Goal: Task Accomplishment & Management: Use online tool/utility

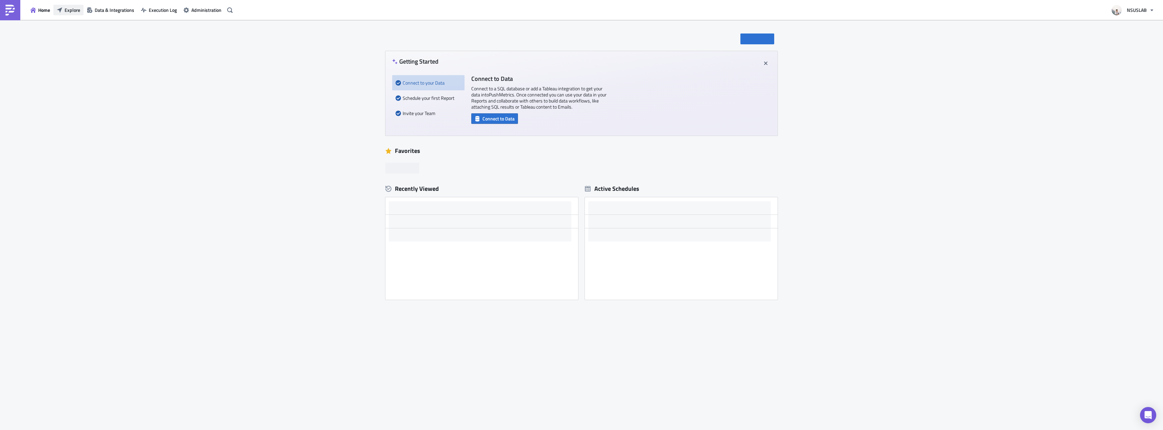
click at [72, 11] on span "Explore" at bounding box center [73, 9] width 16 height 7
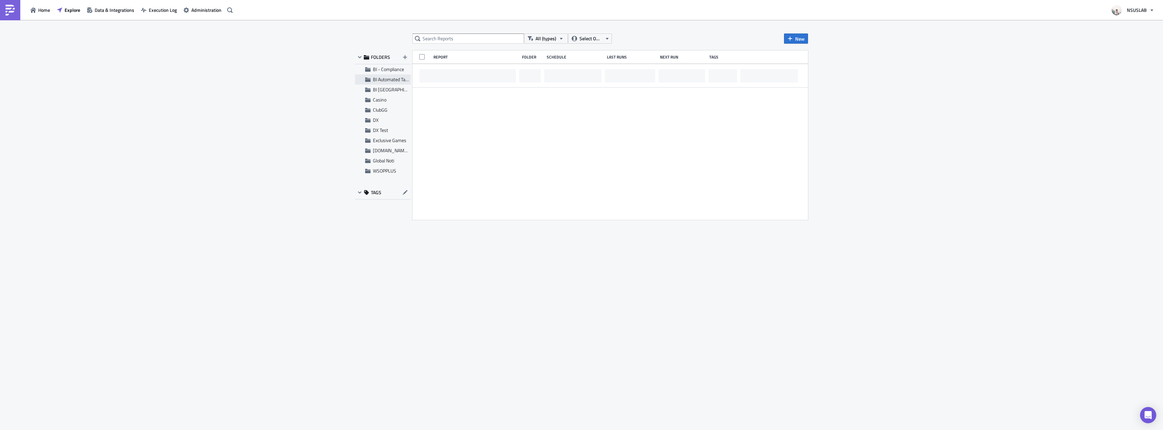
click at [363, 79] on div "BI Automated Tableau Reporting" at bounding box center [383, 79] width 56 height 10
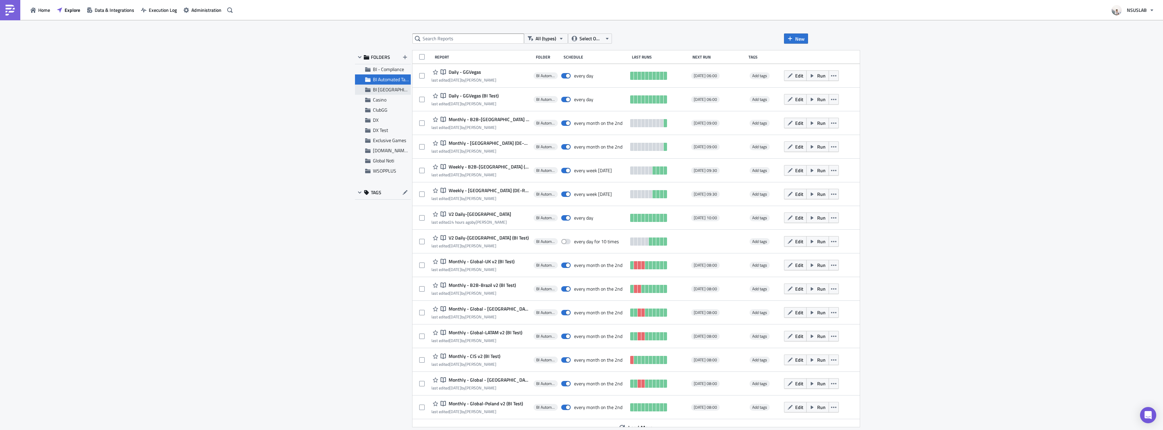
click at [387, 93] on div "BI [GEOGRAPHIC_DATA]" at bounding box center [383, 90] width 56 height 10
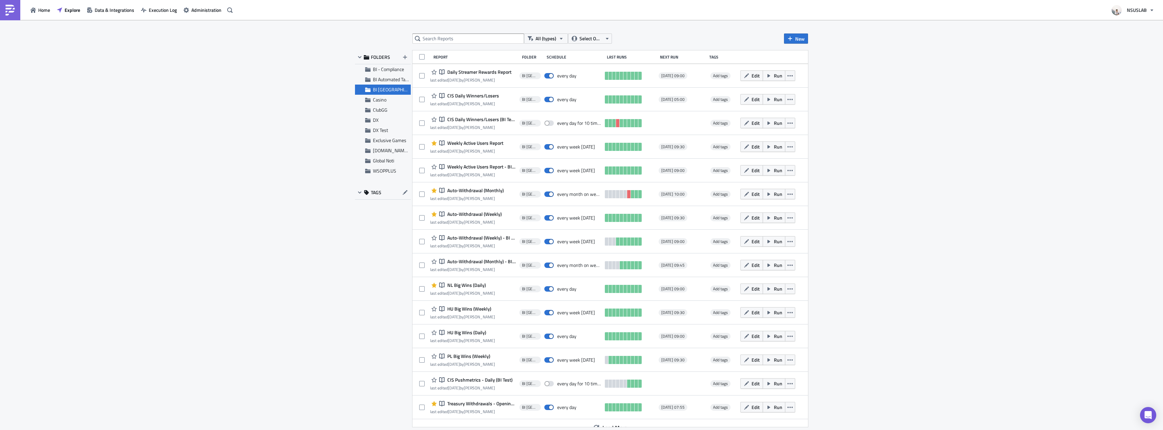
click at [384, 90] on span "BI Toronto" at bounding box center [397, 89] width 49 height 7
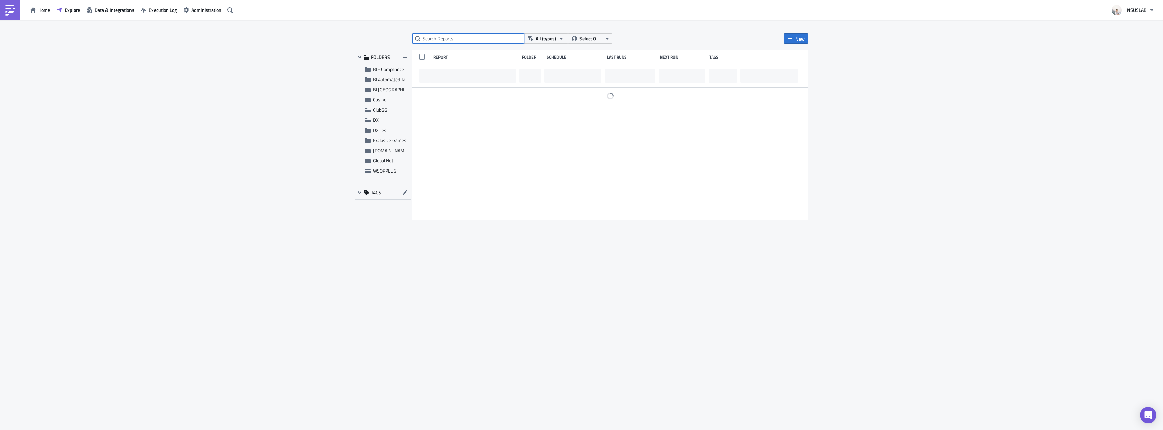
click at [453, 40] on input "text" at bounding box center [468, 38] width 112 height 10
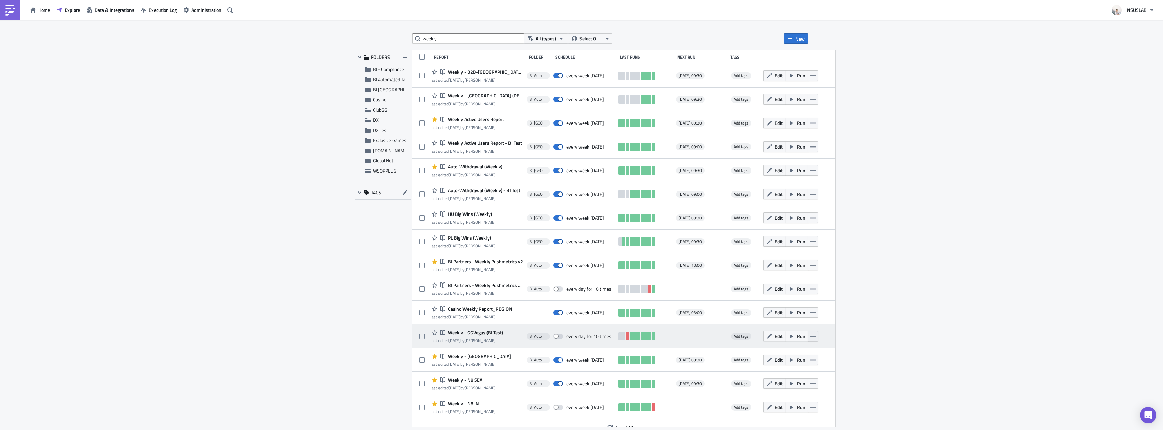
click at [808, 339] on button "button" at bounding box center [813, 336] width 10 height 10
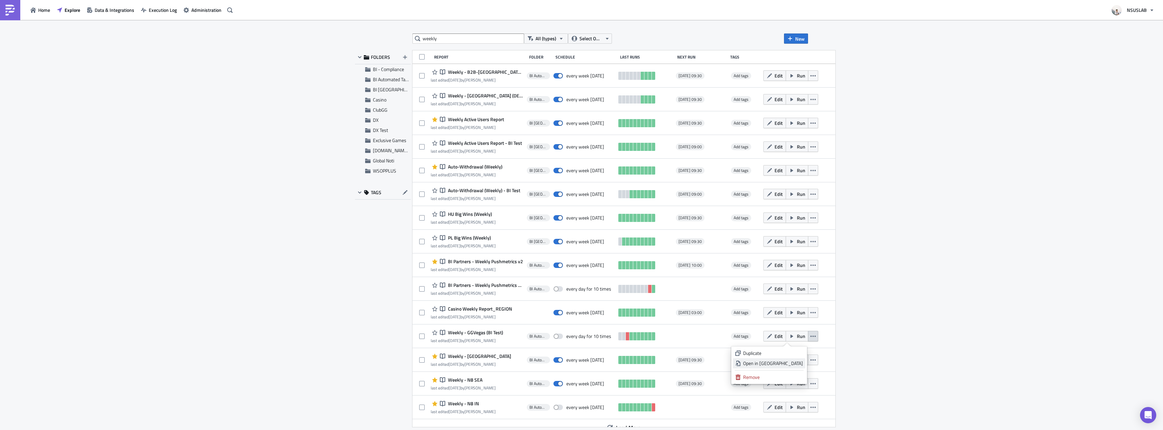
click at [788, 360] on div "Open in New Tab" at bounding box center [773, 363] width 60 height 7
click at [461, 41] on input "weekly" at bounding box center [468, 38] width 112 height 10
click at [460, 41] on input "weekly" at bounding box center [468, 38] width 112 height 10
type input "ggvegas"
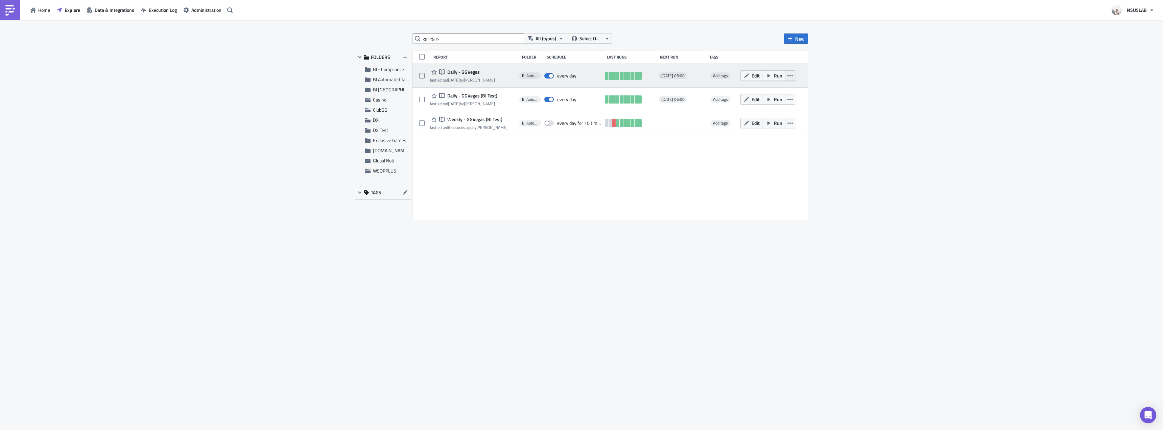
click at [791, 75] on icon "button" at bounding box center [789, 75] width 5 height 5
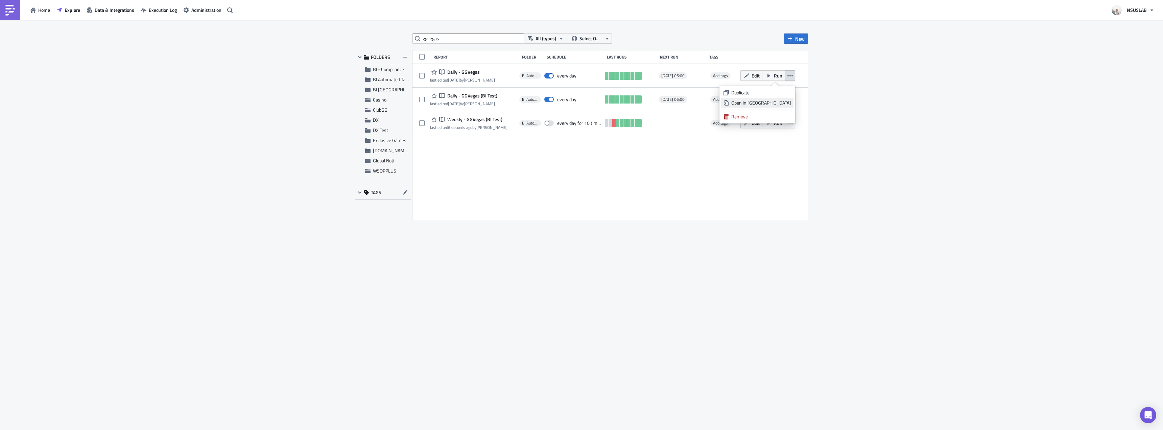
click at [785, 100] on div "Open in New Tab" at bounding box center [761, 102] width 60 height 7
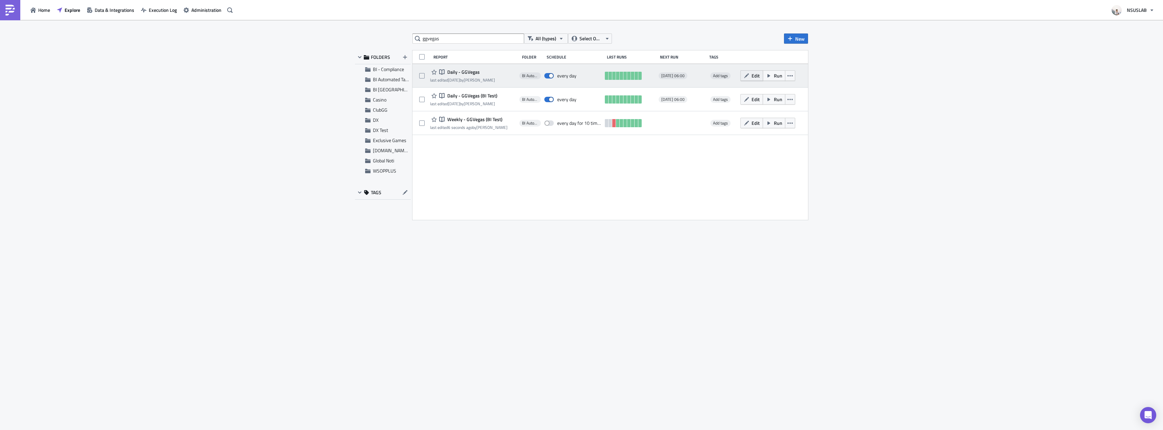
click at [748, 73] on icon "button" at bounding box center [746, 75] width 5 height 5
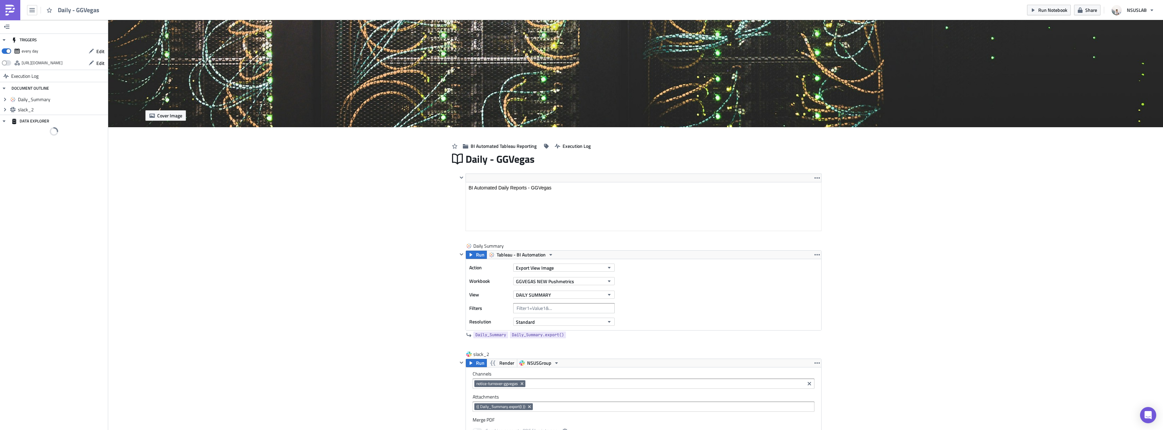
scroll to position [34, 0]
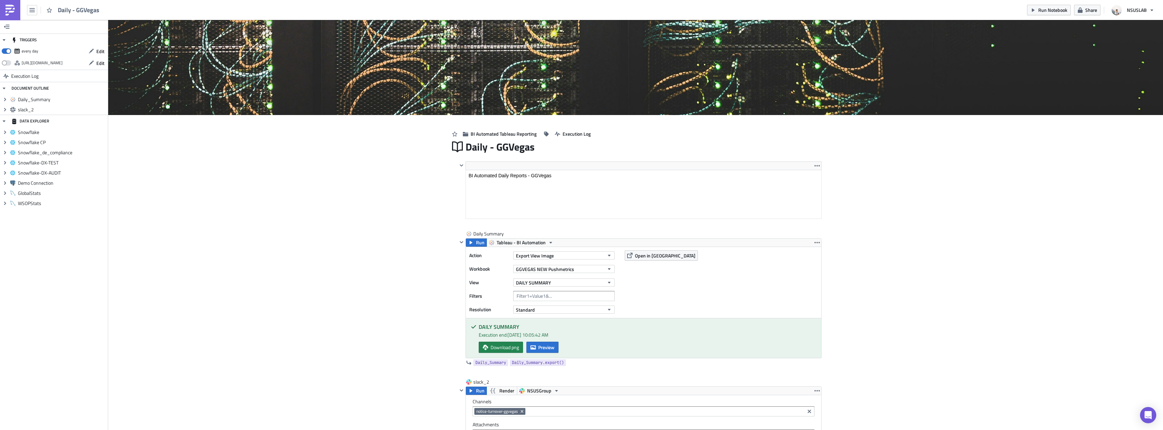
click at [12, 5] on img at bounding box center [10, 10] width 11 height 11
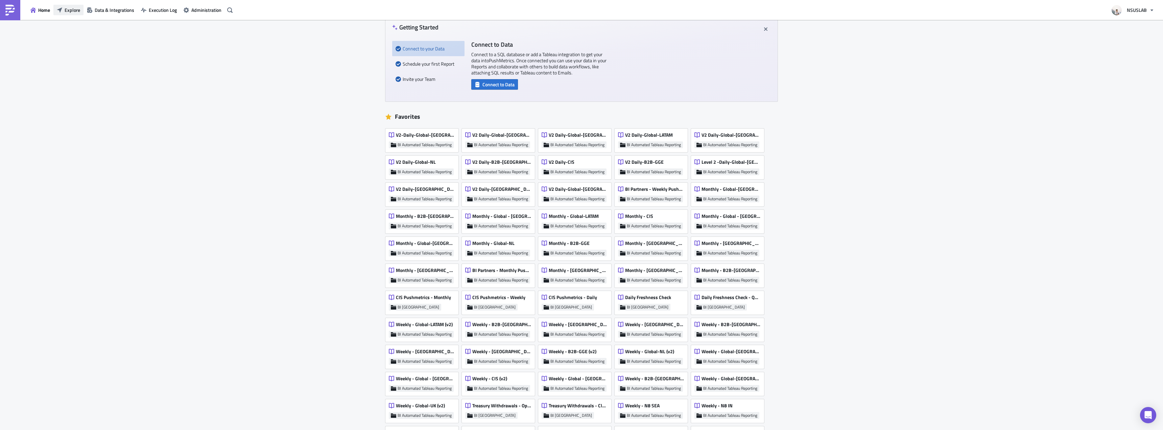
click at [80, 15] on button "Explore" at bounding box center [68, 10] width 30 height 10
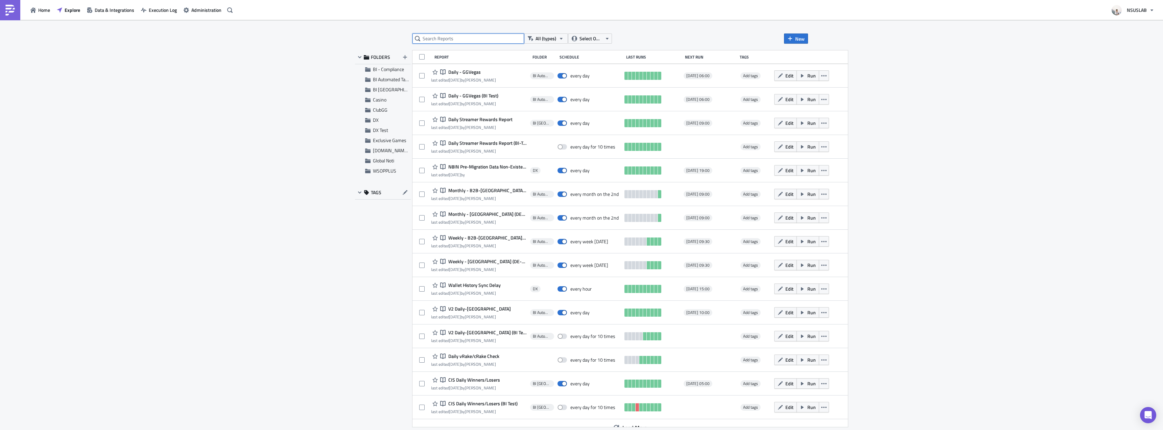
click at [462, 43] on input "text" at bounding box center [468, 38] width 112 height 10
type input "ggvegas"
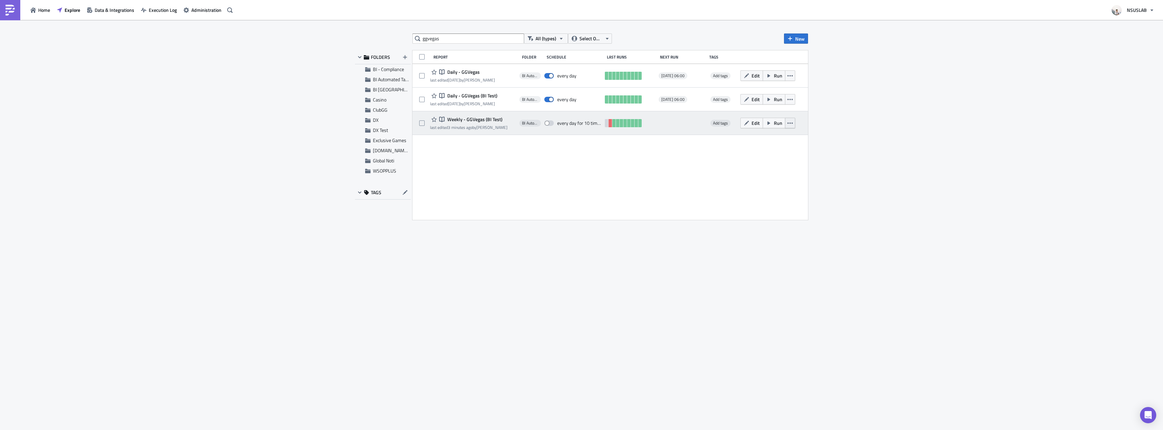
click at [788, 123] on icon "button" at bounding box center [789, 122] width 5 height 1
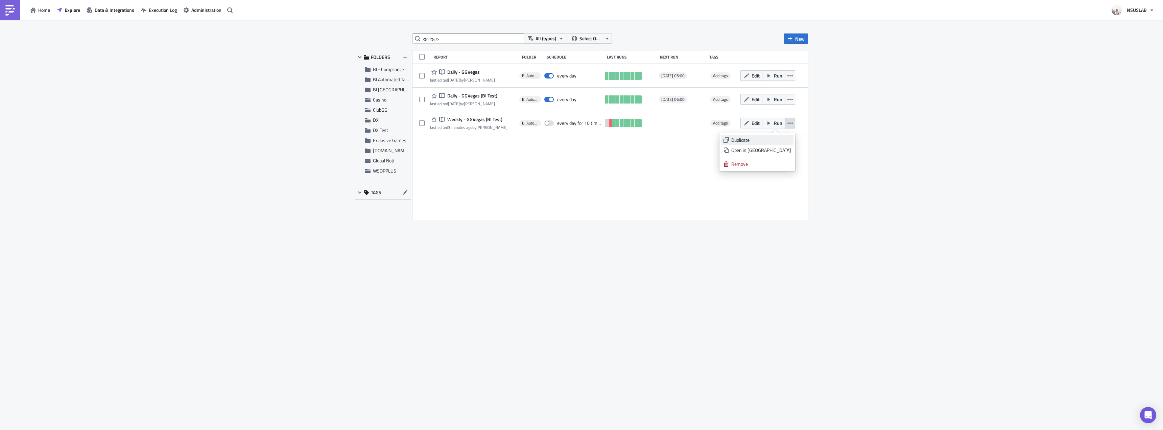
click at [780, 141] on div "Duplicate" at bounding box center [761, 140] width 60 height 7
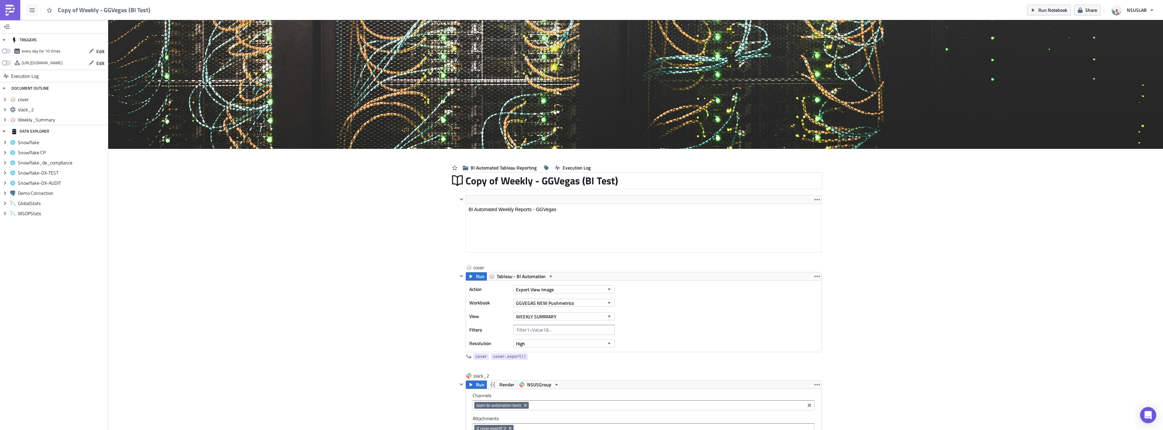
click at [499, 183] on div "Copy of Weekly - GGVegas (BI Test)" at bounding box center [643, 181] width 356 height 16
click at [501, 178] on input "Copy of Weekly - GGVegas (BI Test)" at bounding box center [542, 180] width 155 height 13
type input "Weekly - GGVegas"
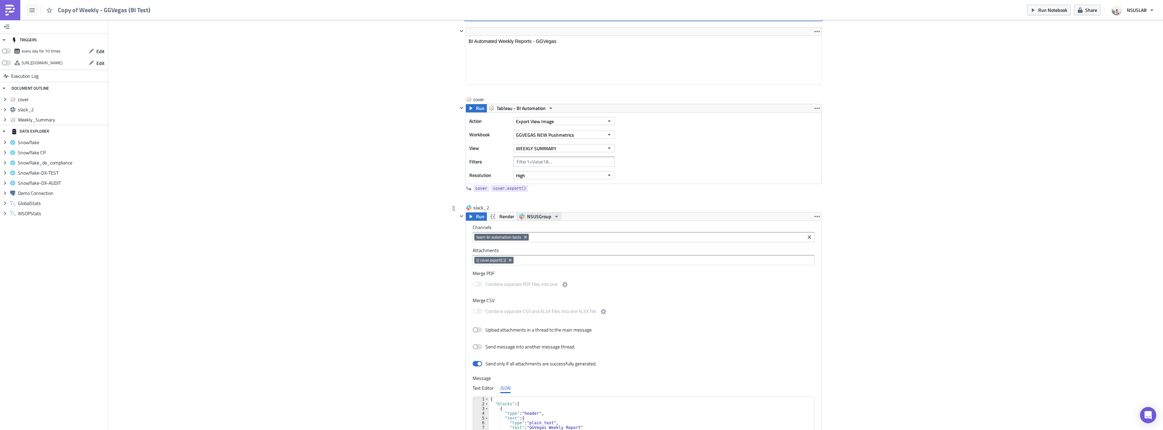
scroll to position [169, 0]
click at [525, 235] on icon "Remove Tag" at bounding box center [525, 235] width 5 height 5
click at [532, 235] on input at bounding box center [643, 236] width 338 height 7
click at [507, 328] on div "notice-turnover-ggvegas" at bounding box center [504, 325] width 61 height 7
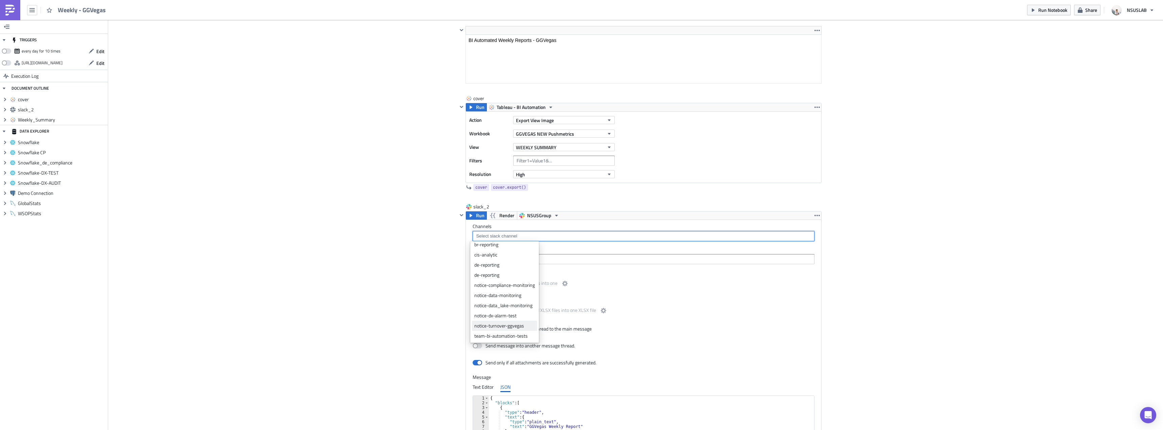
scroll to position [0, 0]
click at [416, 271] on div "Cover Image BI Automated Tableau Reporting Execution Log Weekly - GGVegas <p>BI…" at bounding box center [635, 243] width 1055 height 785
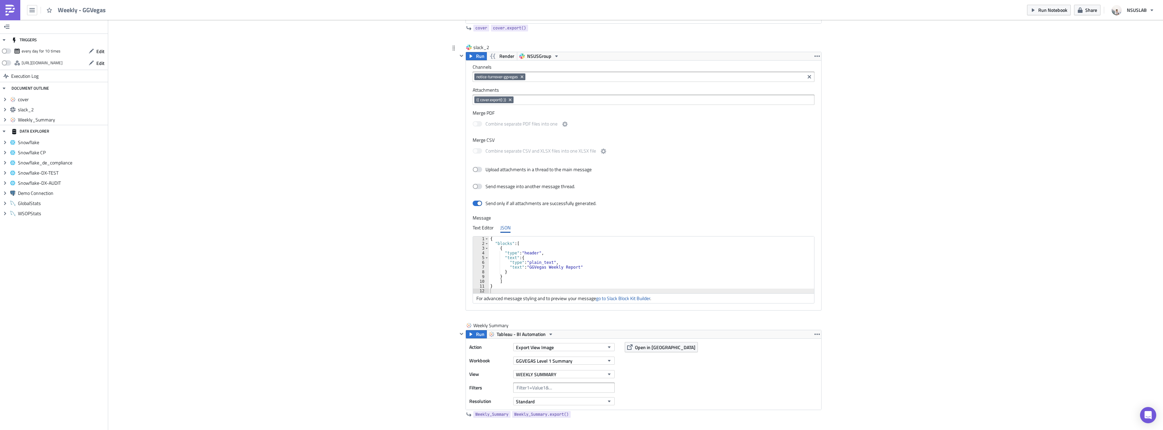
scroll to position [340, 0]
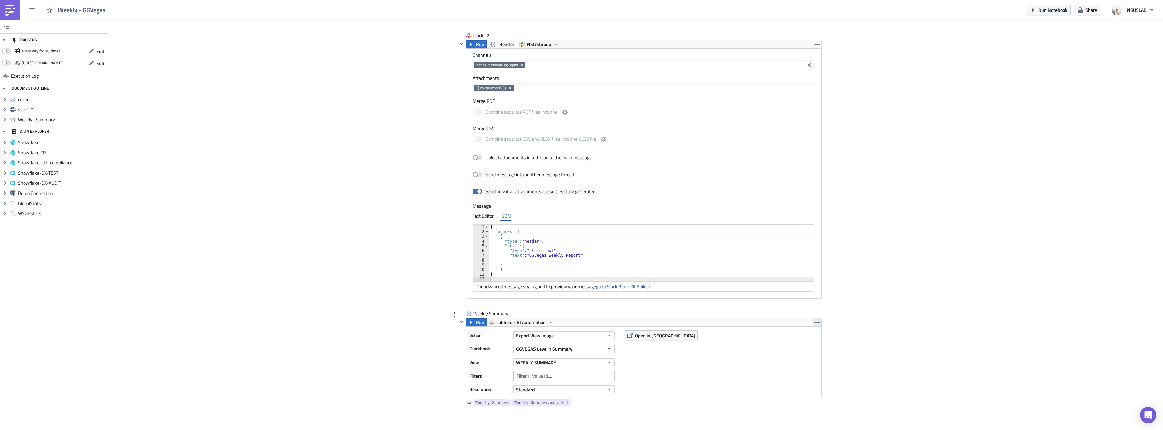
click at [813, 324] on button "button" at bounding box center [817, 322] width 8 height 8
click at [802, 361] on div "Remove" at bounding box center [818, 362] width 45 height 7
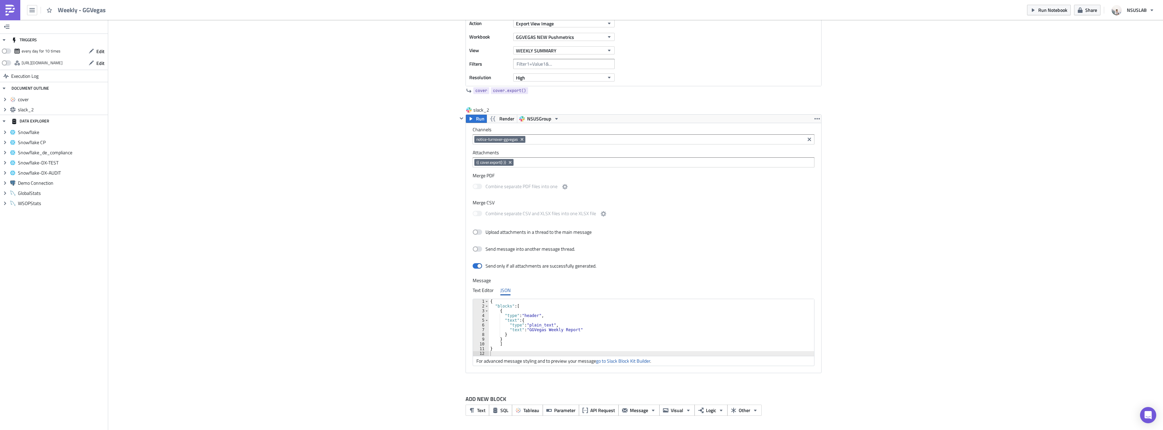
scroll to position [266, 0]
click at [365, 241] on div "Cover Image BI Automated Tableau Reporting Execution Log Weekly - GGVegas <p>BI…" at bounding box center [635, 92] width 1055 height 676
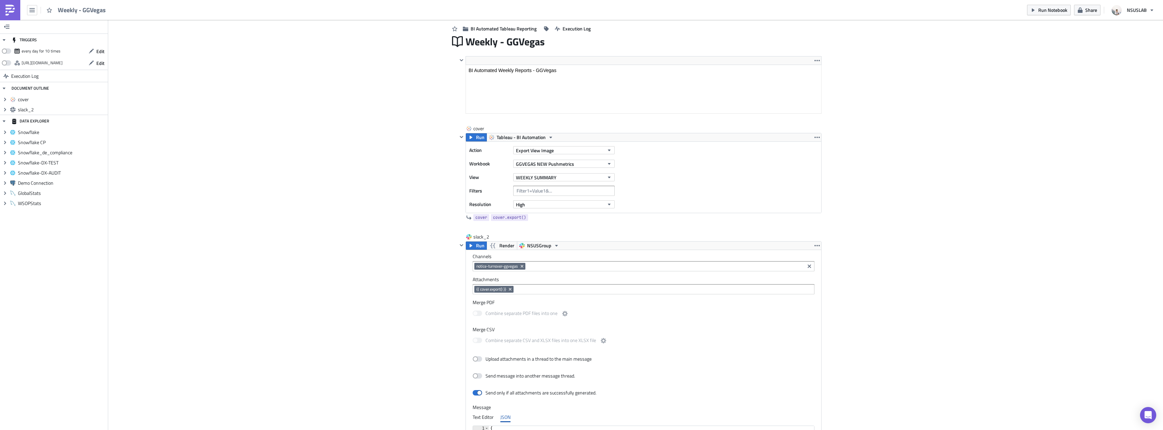
scroll to position [63, 0]
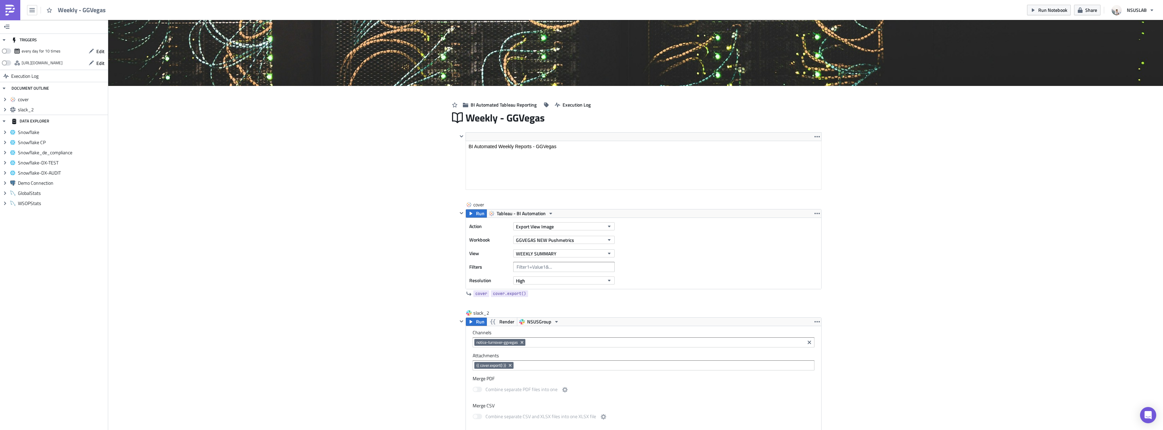
click at [367, 212] on div "Cover Image BI Automated Tableau Reporting Execution Log Weekly - GGVegas <p>BI…" at bounding box center [635, 295] width 1055 height 676
click at [404, 151] on div "Cover Image BI Automated Tableau Reporting Execution Log Weekly - GGVegas <p>BI…" at bounding box center [635, 295] width 1055 height 676
click at [104, 52] on span "Edit" at bounding box center [100, 51] width 8 height 7
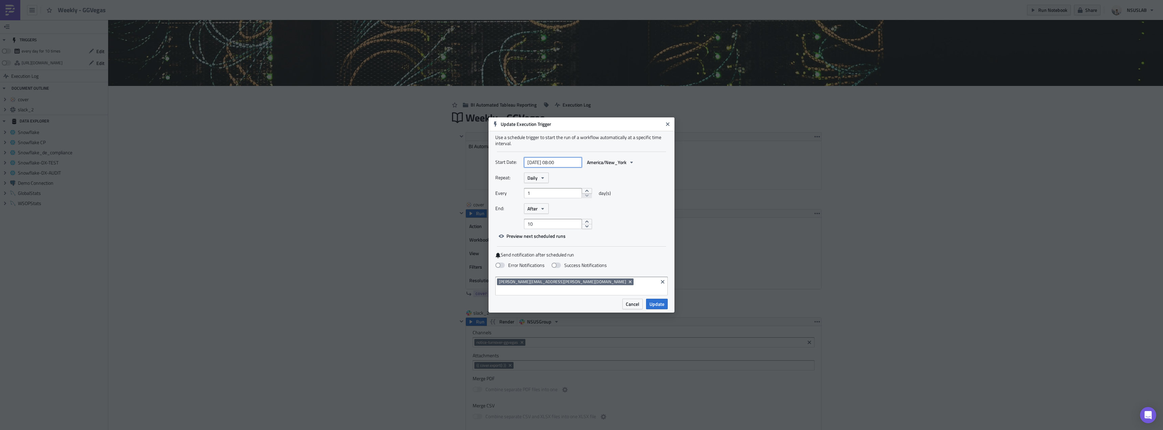
click at [558, 167] on input "2025-09-03 08:00" at bounding box center [553, 162] width 58 height 10
select select "8"
select select "2025"
type input "2025-09-03 07:00"
click at [597, 155] on div "Use a schedule trigger to start the run of a workflow automatically at a specif…" at bounding box center [581, 215] width 186 height 168
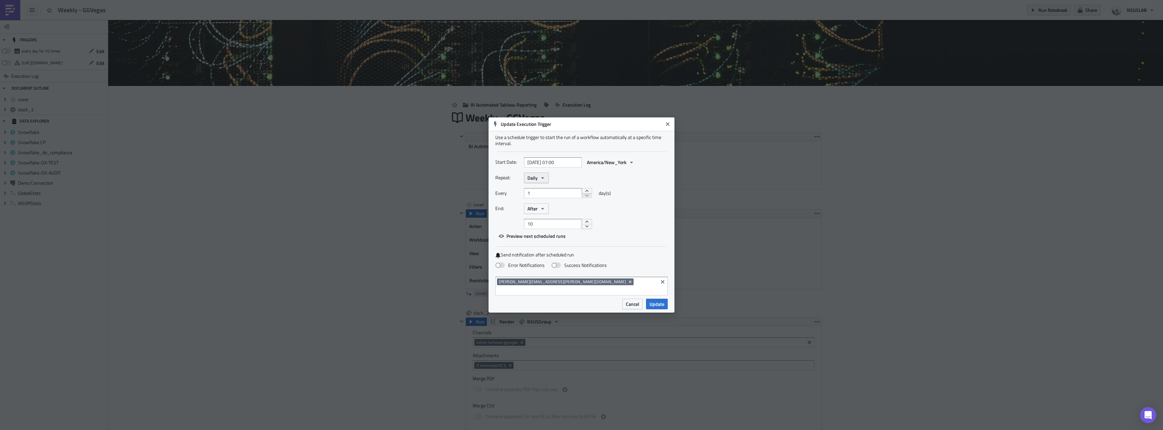
click at [543, 180] on icon "button" at bounding box center [542, 177] width 5 height 5
click at [541, 212] on div "Weekly" at bounding box center [556, 210] width 56 height 7
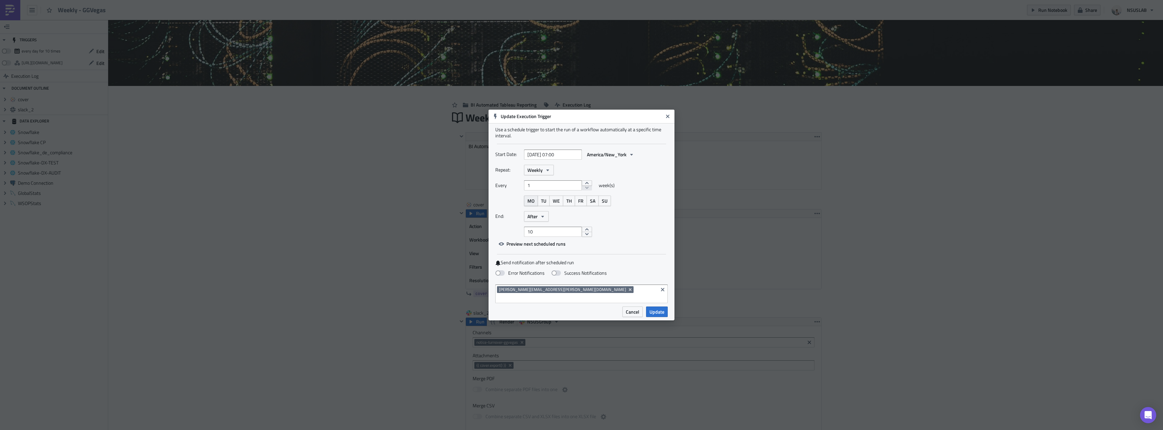
click at [535, 206] on button "MO" at bounding box center [531, 200] width 14 height 10
click at [539, 216] on button "After" at bounding box center [536, 216] width 25 height 10
click at [539, 232] on div "Never" at bounding box center [556, 228] width 56 height 7
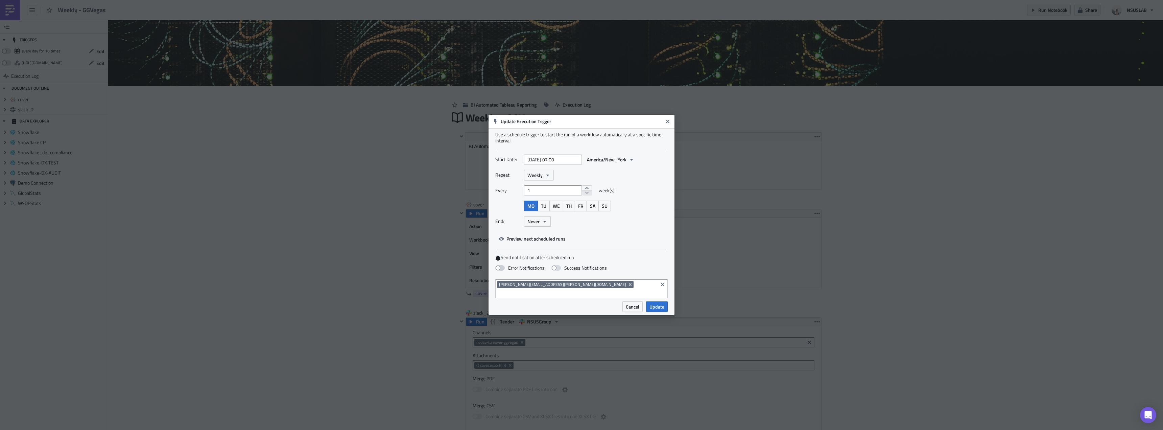
click at [527, 271] on label "Error Notifications" at bounding box center [519, 268] width 49 height 6
click at [6, 5] on input "Error Notifications" at bounding box center [3, 3] width 4 height 4
checkbox input "true"
click at [557, 165] on input "2025-09-03 07:00" at bounding box center [553, 159] width 58 height 10
select select "8"
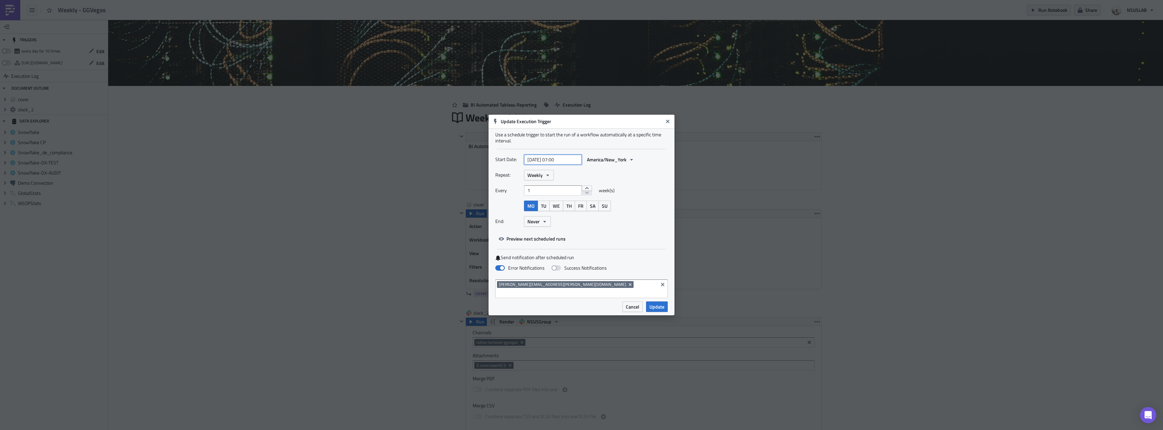
select select "2025"
click at [521, 211] on div "8" at bounding box center [520, 212] width 10 height 9
type input "2025-09-08 07:00"
click at [655, 303] on span "Update" at bounding box center [656, 306] width 15 height 7
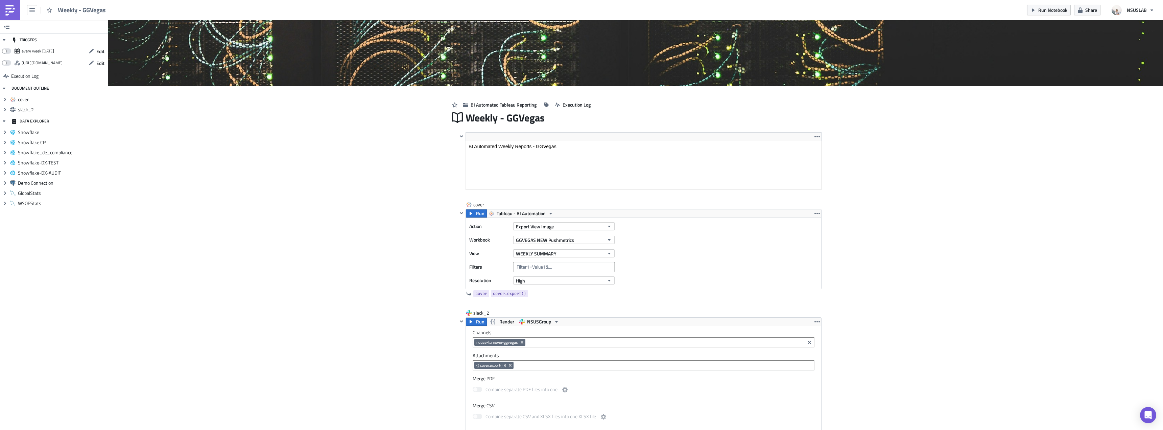
click at [375, 200] on div "Cover Image BI Automated Tableau Reporting Execution Log Weekly - GGVegas <p>BI…" at bounding box center [635, 295] width 1055 height 676
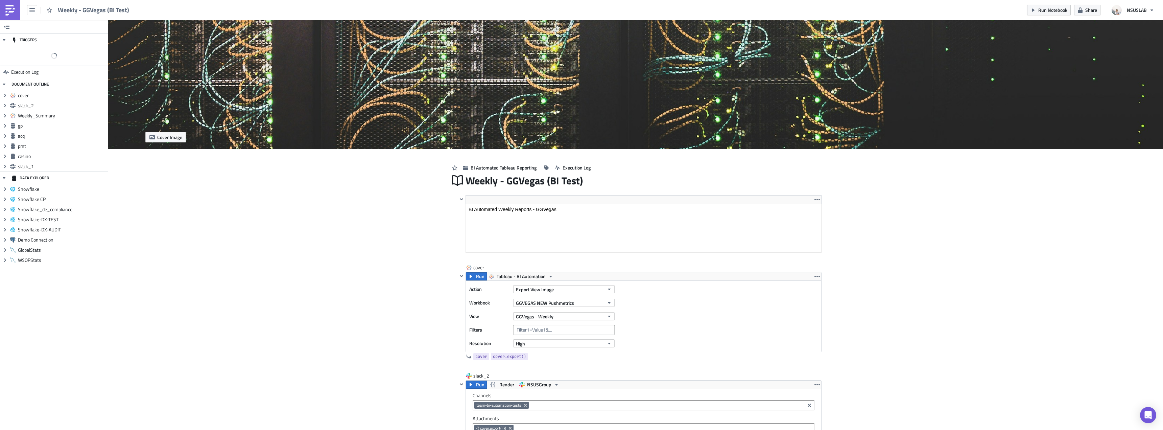
scroll to position [77, 355]
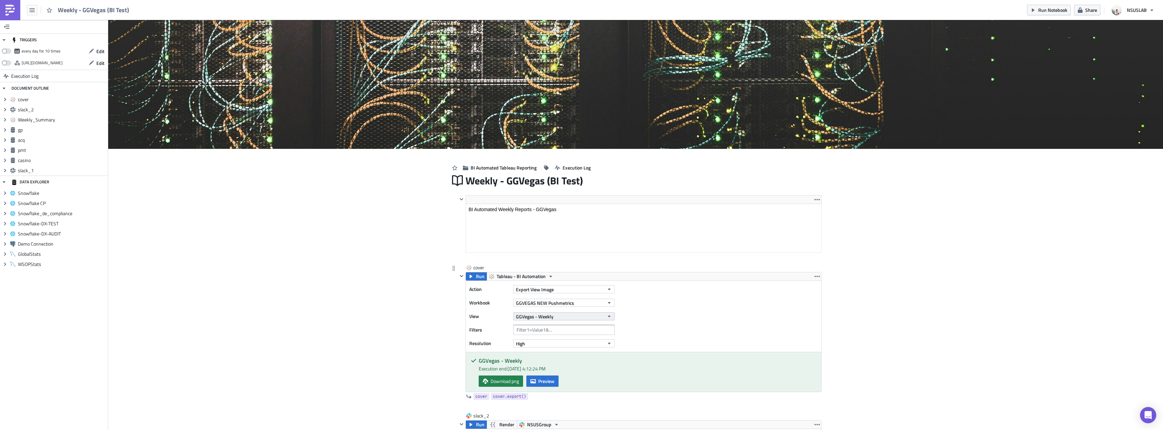
click at [543, 315] on span "GGVegas - Weekly" at bounding box center [535, 316] width 38 height 7
click at [542, 227] on div "WEEKLY SUMMARY" at bounding box center [545, 225] width 60 height 7
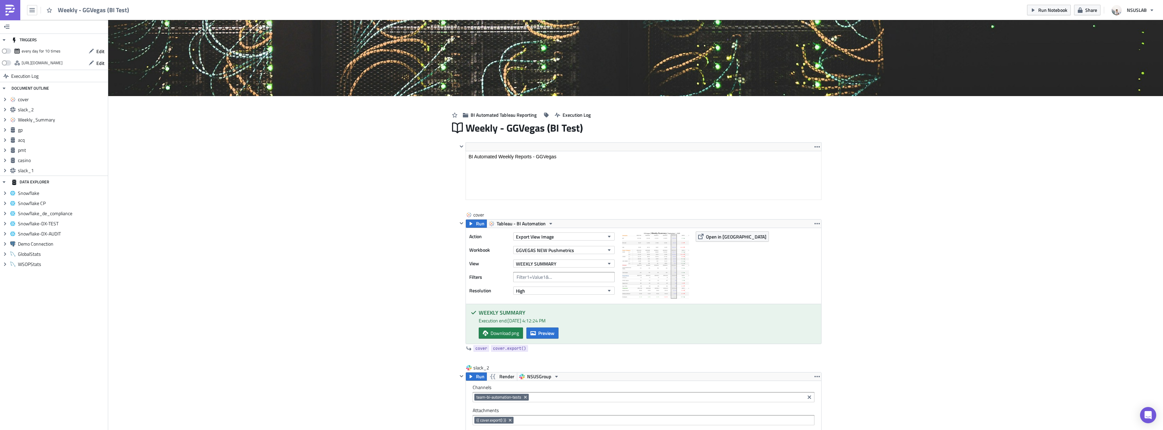
scroll to position [68, 0]
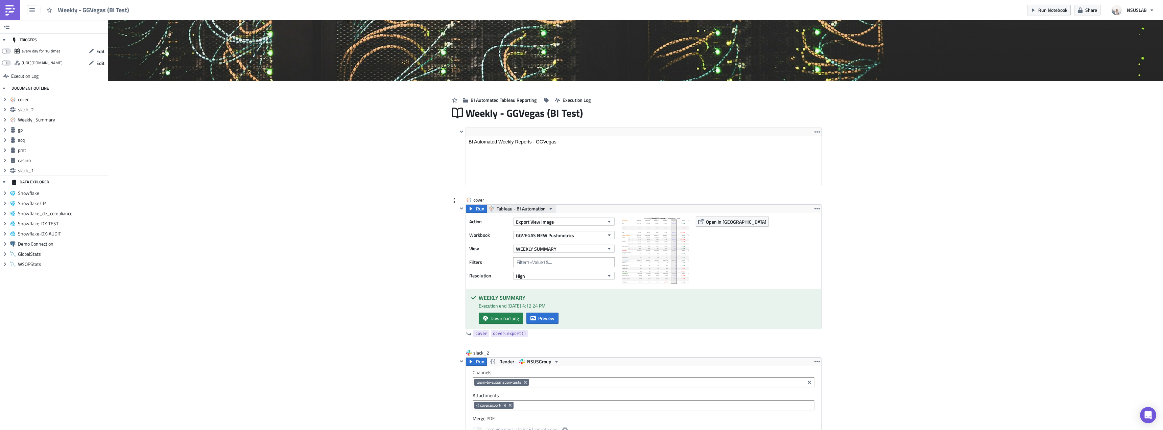
click at [486, 211] on button "Tableau - BI Automation" at bounding box center [520, 208] width 69 height 8
click at [477, 208] on span "Run" at bounding box center [480, 208] width 8 height 8
click at [484, 319] on icon at bounding box center [485, 317] width 5 height 5
click at [476, 212] on span "Run" at bounding box center [480, 208] width 8 height 8
click at [493, 319] on span "Download png" at bounding box center [504, 317] width 28 height 7
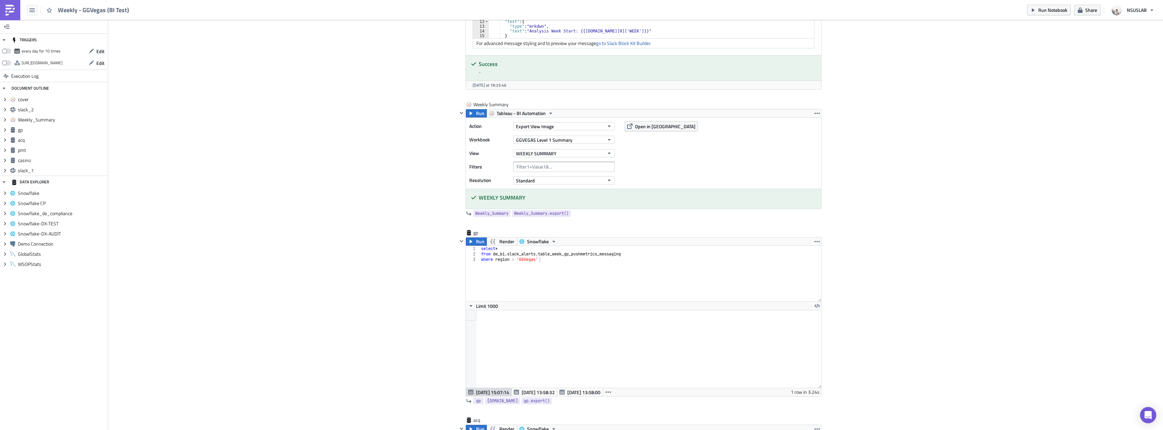
scroll to position [642, 0]
click at [552, 253] on div "select * from dw_bi . slack_alerts . table_week_gp_pushmetrics_messaging where …" at bounding box center [650, 278] width 341 height 66
type textarea "where region = 'GGVegas'"
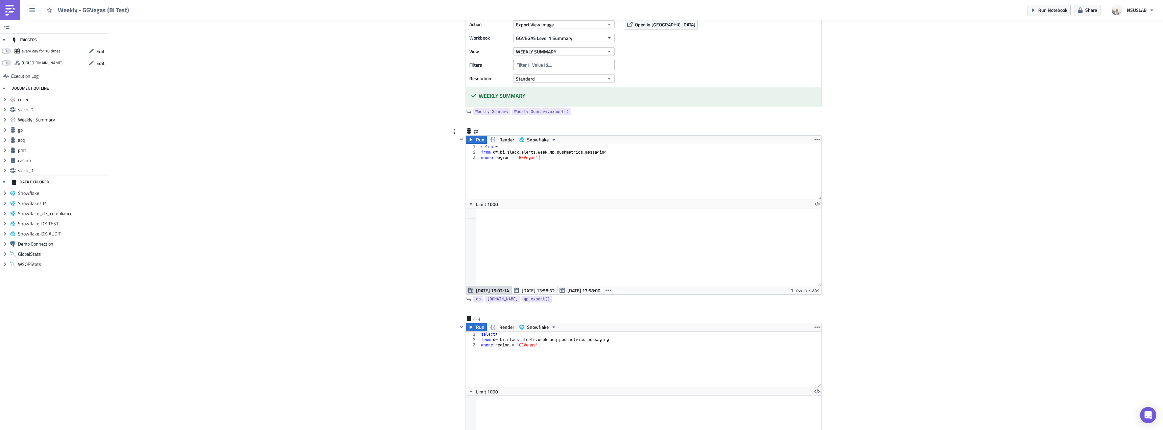
scroll to position [777, 0]
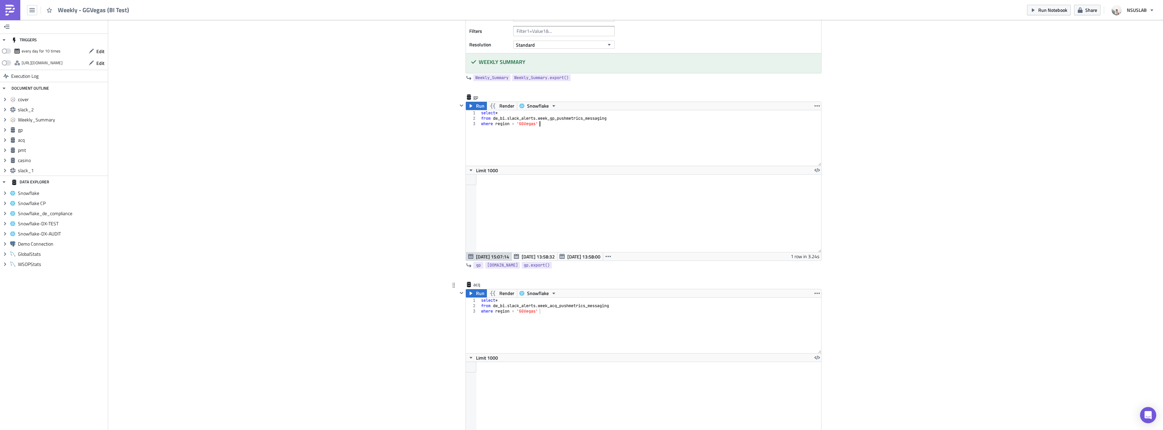
type textarea "where region = 'GGVegas'"
click at [588, 318] on div "select * from dw_bi . slack_alerts . week_acq_pushmetrics_messaging where regio…" at bounding box center [650, 330] width 341 height 66
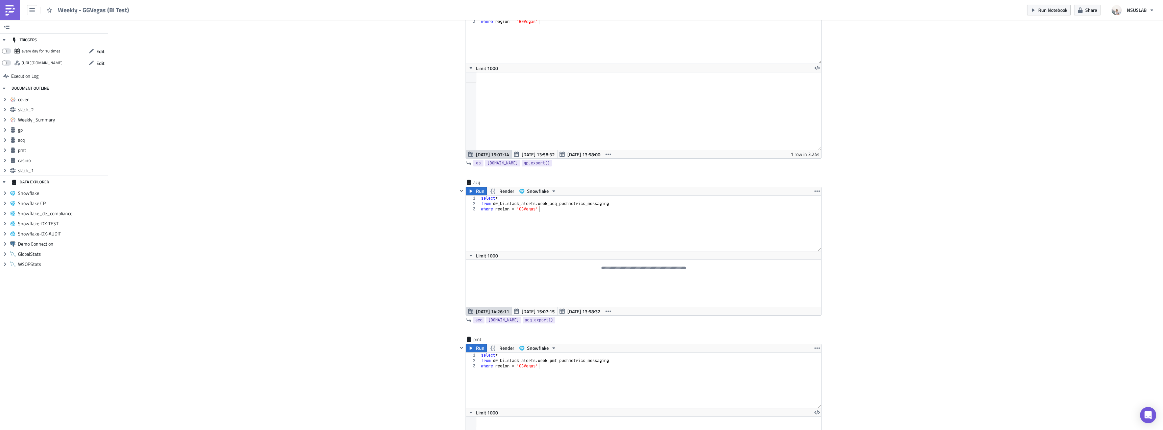
scroll to position [845, 0]
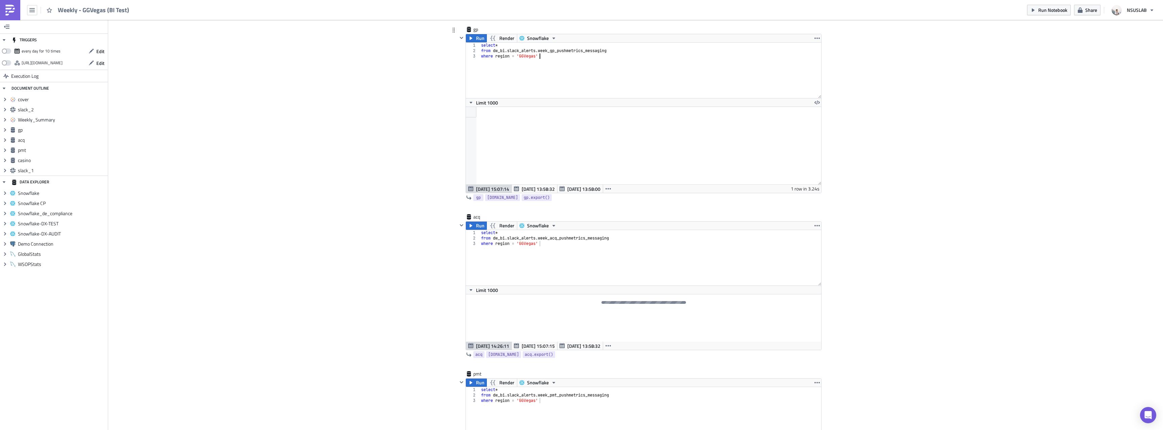
click at [581, 79] on div "select * from dw_bi . slack_alerts . week_gp_pushmetrics_messaging where region…" at bounding box center [650, 76] width 341 height 66
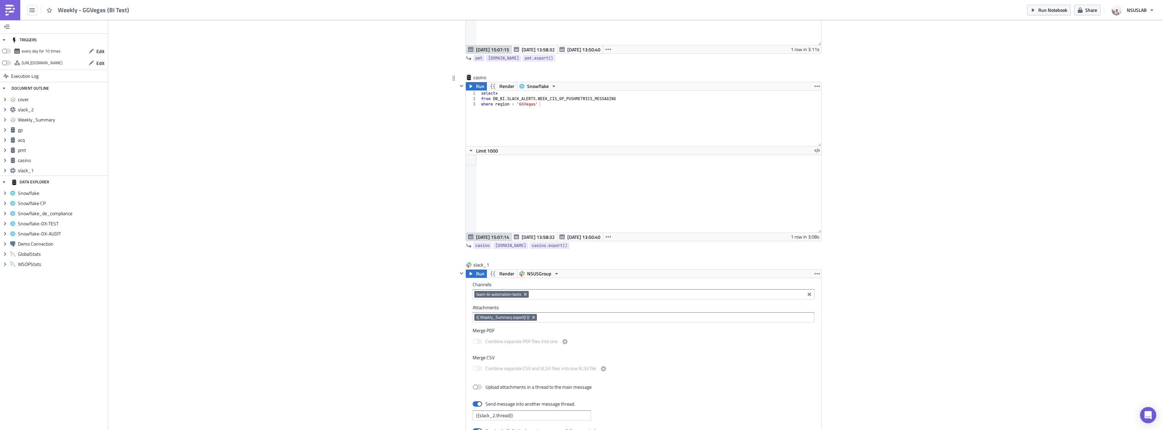
scroll to position [1318, 0]
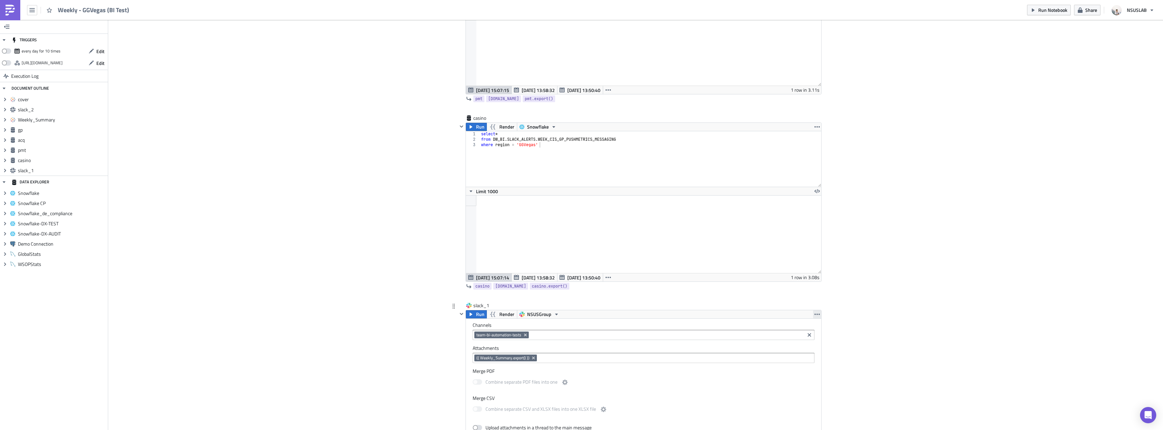
click at [816, 312] on icon "button" at bounding box center [816, 313] width 5 height 5
click at [804, 340] on link "Remove" at bounding box center [814, 344] width 57 height 10
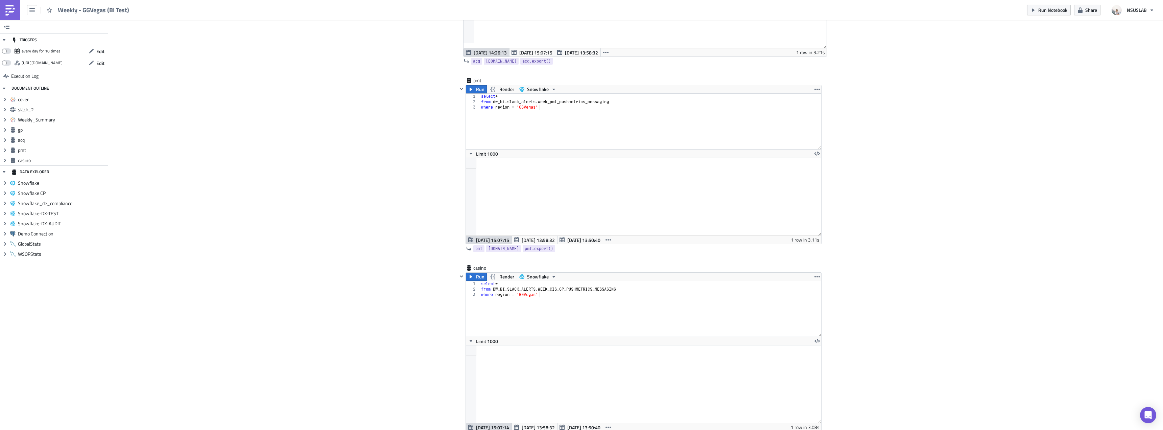
scroll to position [1168, 0]
click at [805, 278] on div "Run Render Snowflake" at bounding box center [643, 277] width 355 height 8
drag, startPoint x: 814, startPoint y: 277, endPoint x: 812, endPoint y: 282, distance: 5.5
click at [814, 277] on icon "button" at bounding box center [816, 276] width 5 height 5
click at [802, 316] on div "Remove" at bounding box center [818, 316] width 45 height 7
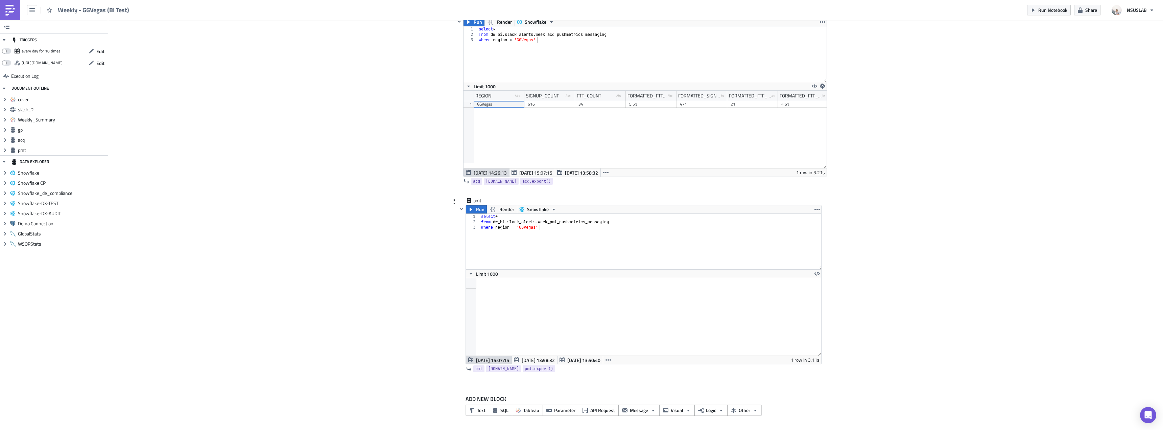
scroll to position [947, 0]
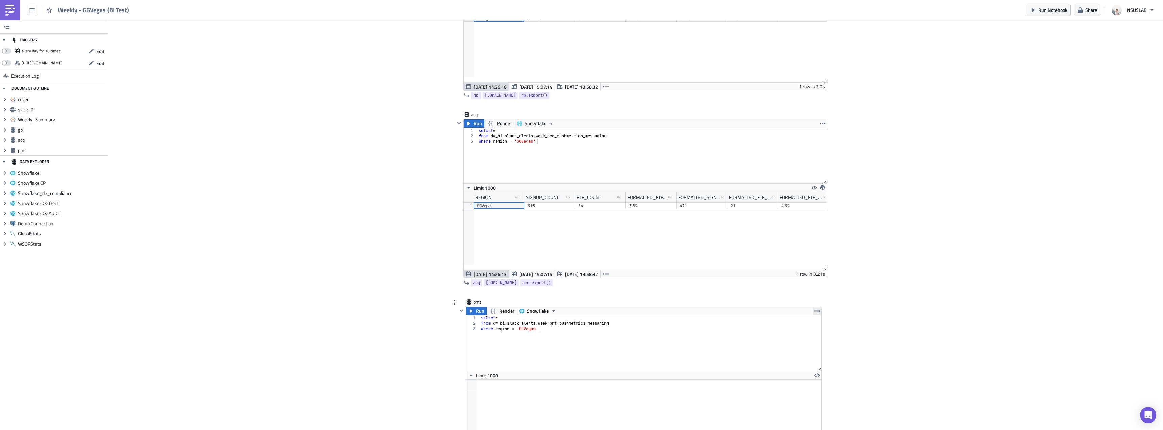
click at [814, 312] on icon "button" at bounding box center [816, 310] width 5 height 5
click at [797, 345] on link "Remove" at bounding box center [814, 350] width 57 height 10
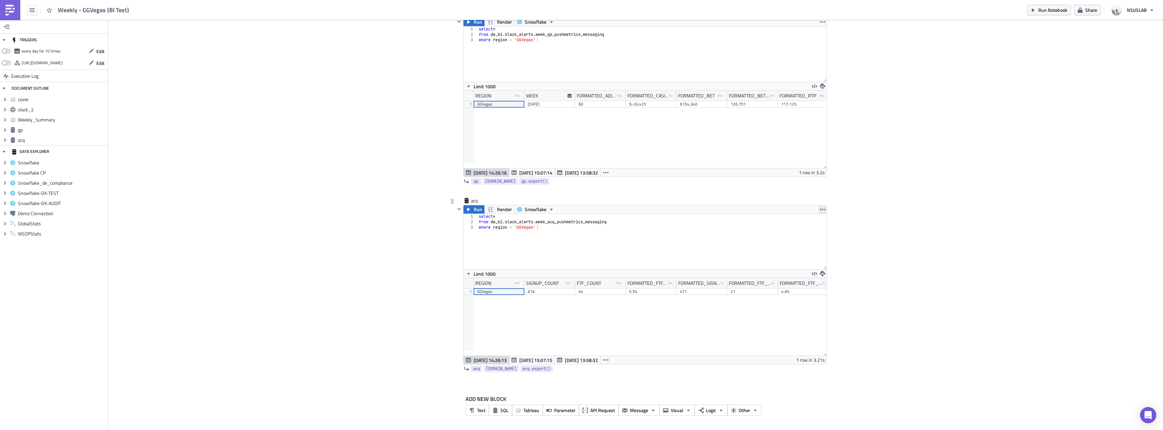
click at [820, 207] on icon "button" at bounding box center [822, 209] width 5 height 5
click at [807, 251] on div "Remove" at bounding box center [823, 249] width 45 height 7
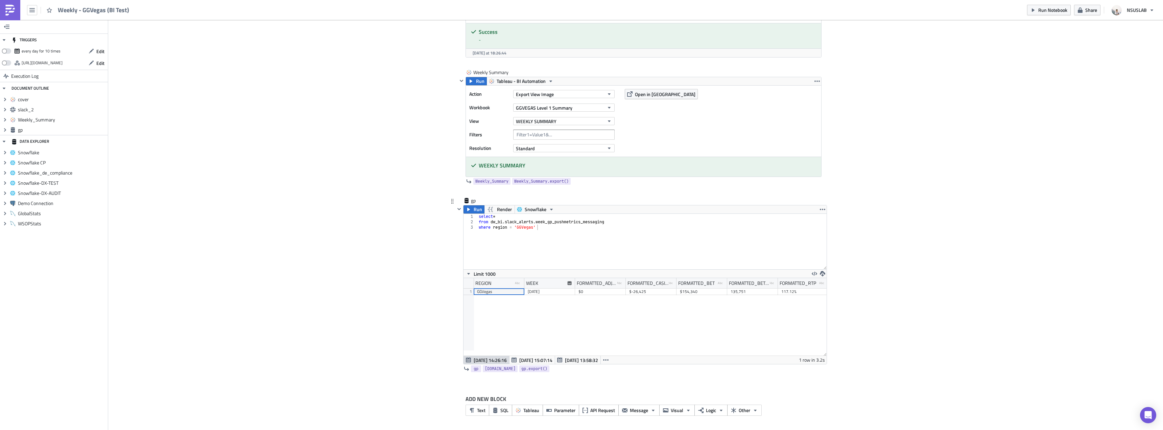
scroll to position [606, 0]
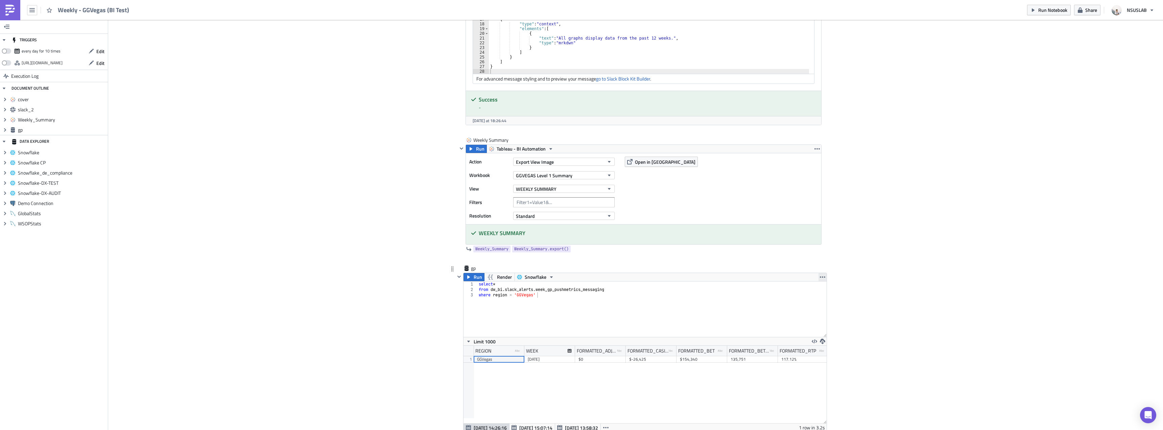
click at [820, 276] on icon "button" at bounding box center [822, 276] width 5 height 5
click at [806, 313] on link "Remove" at bounding box center [819, 317] width 57 height 10
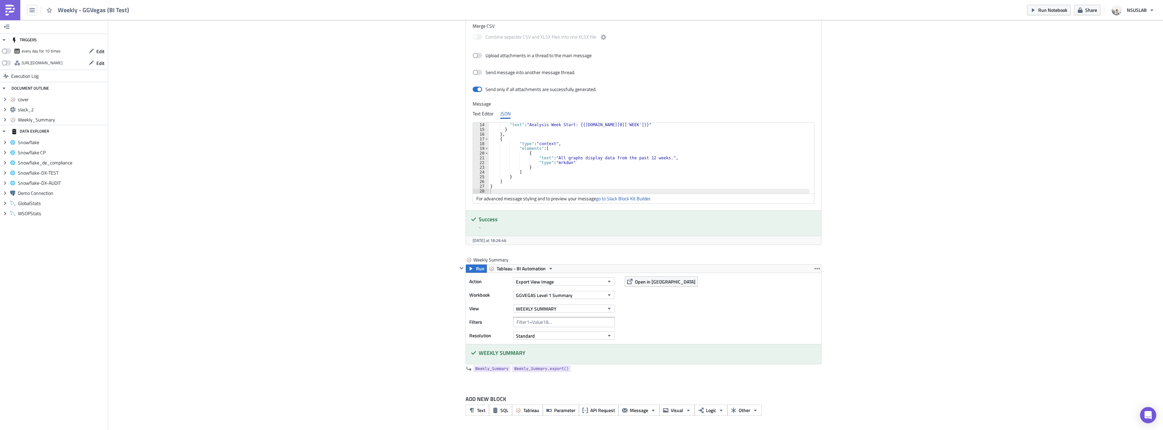
scroll to position [419, 0]
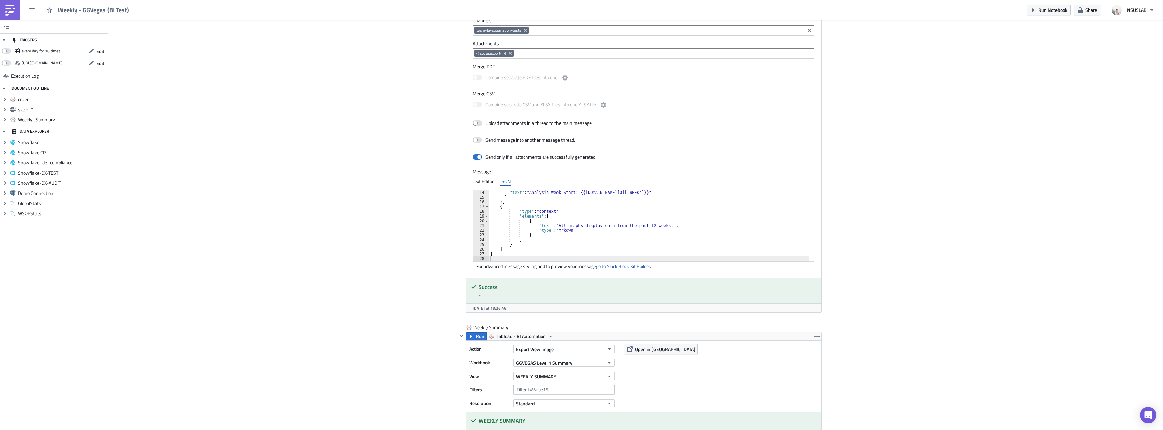
click at [651, 226] on div ""text" : "Analysis Week Start: {{gp.data[0]['WEEK']}}" } } , { "type" : "contex…" at bounding box center [653, 230] width 328 height 80
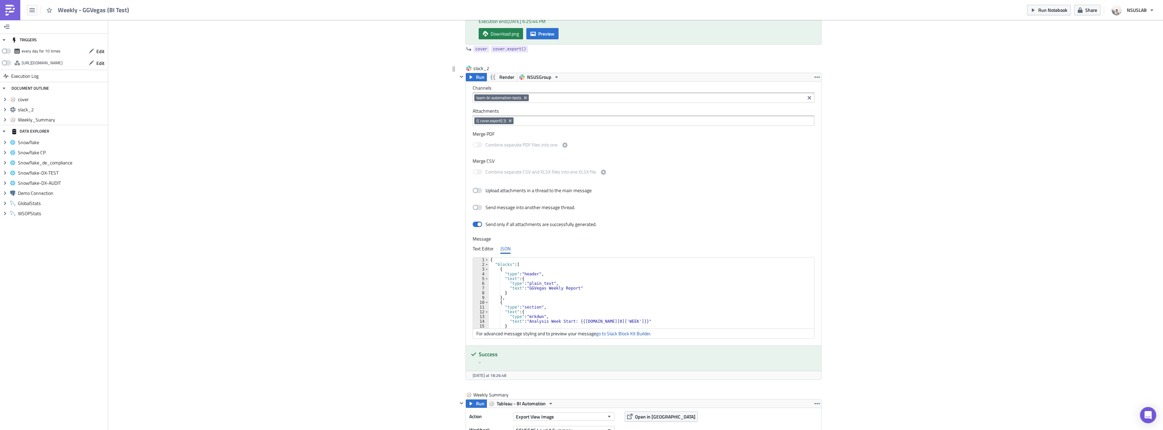
scroll to position [352, 0]
click at [567, 270] on div "{ "blocks" : [ { "type" : "header" , "text" : { "type" : "plain_text" , "text" …" at bounding box center [653, 298] width 328 height 80
type textarea "}"
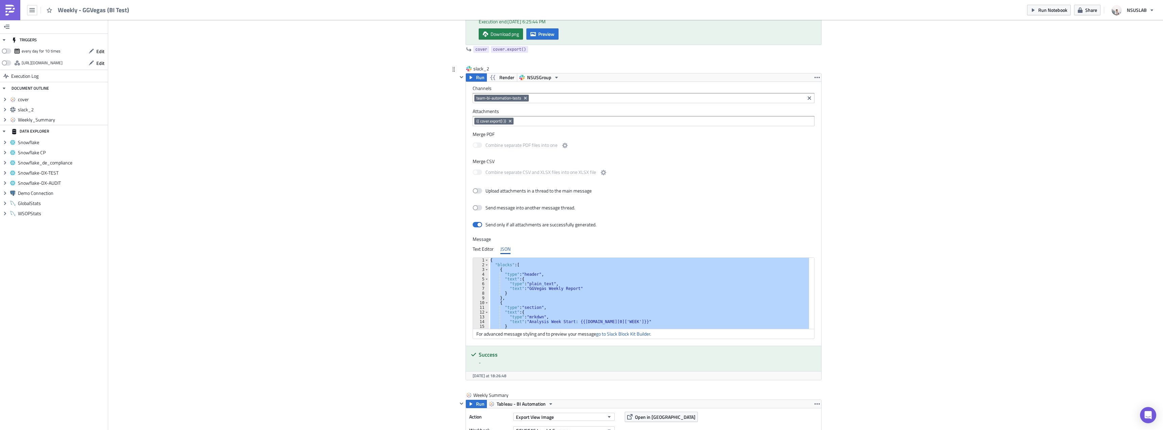
paste textarea
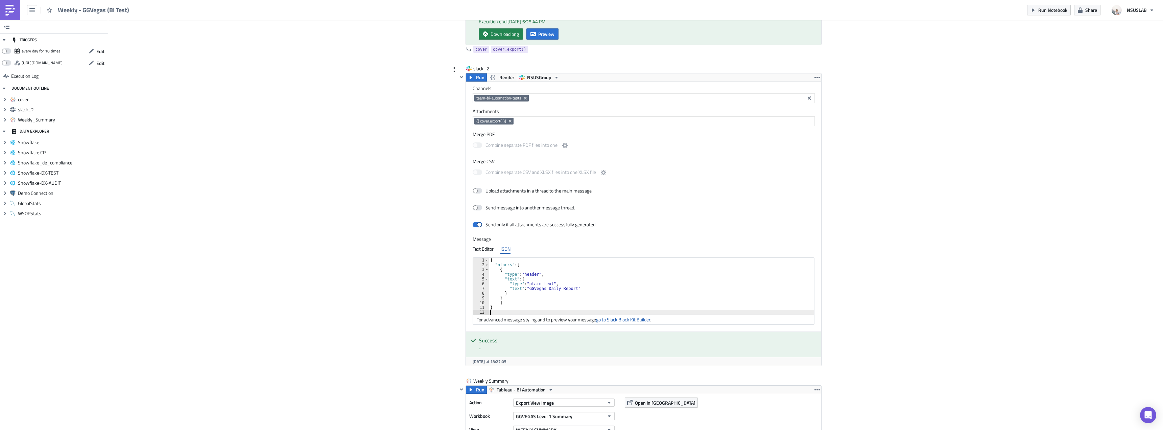
click at [550, 289] on div "{ "blocks" : [ { "type" : "header" , "text" : { "type" : "plain_text" , "text" …" at bounding box center [651, 291] width 325 height 66
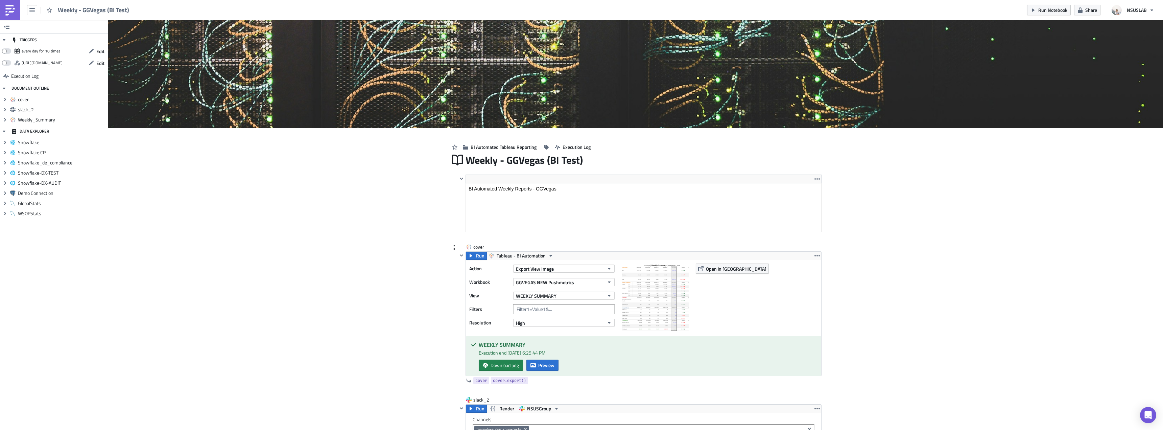
scroll to position [0, 0]
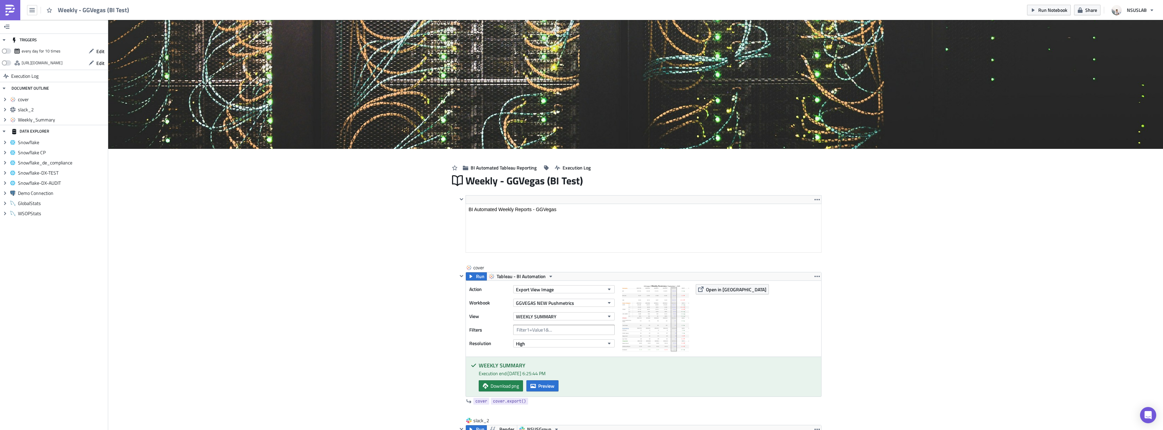
type textarea ""text": "GGVegas Weekly Report""
click at [1056, 11] on span "Run Notebook" at bounding box center [1052, 9] width 29 height 7
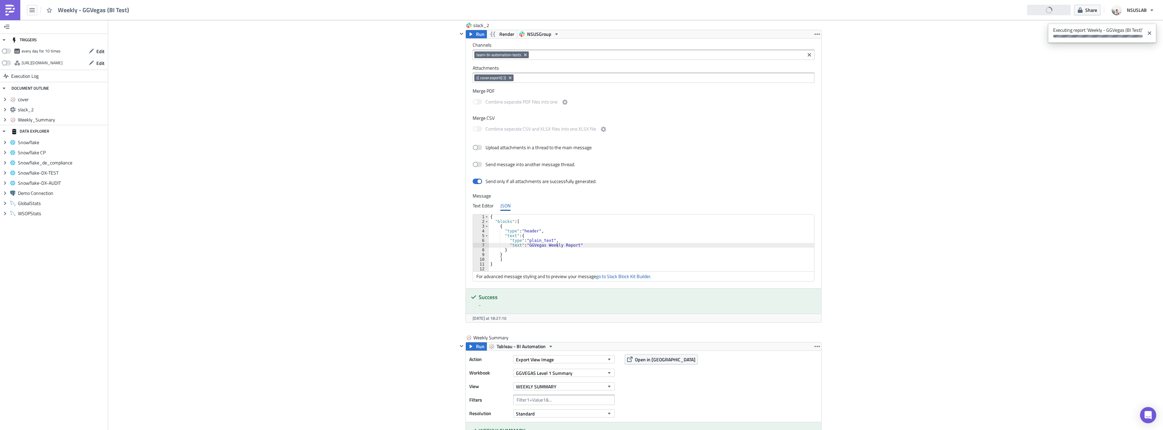
scroll to position [473, 0]
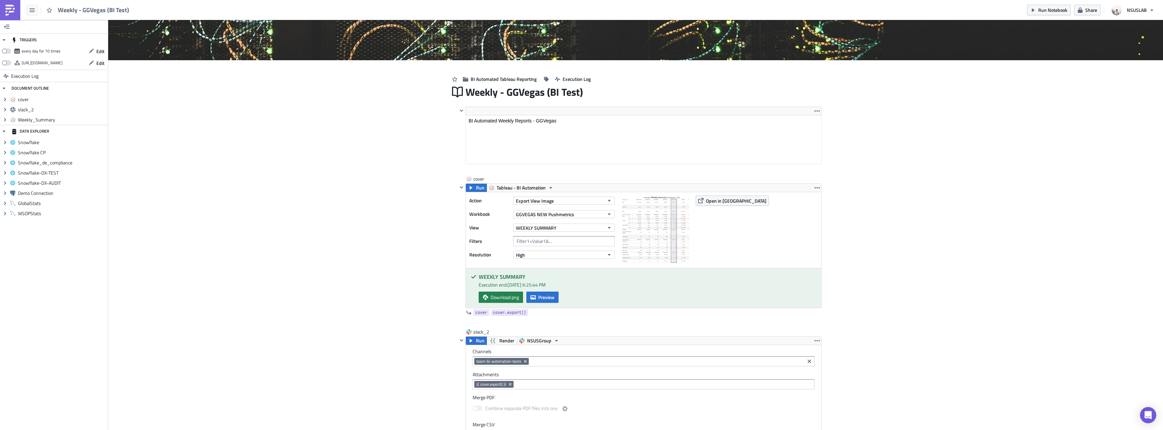
scroll to position [0, 0]
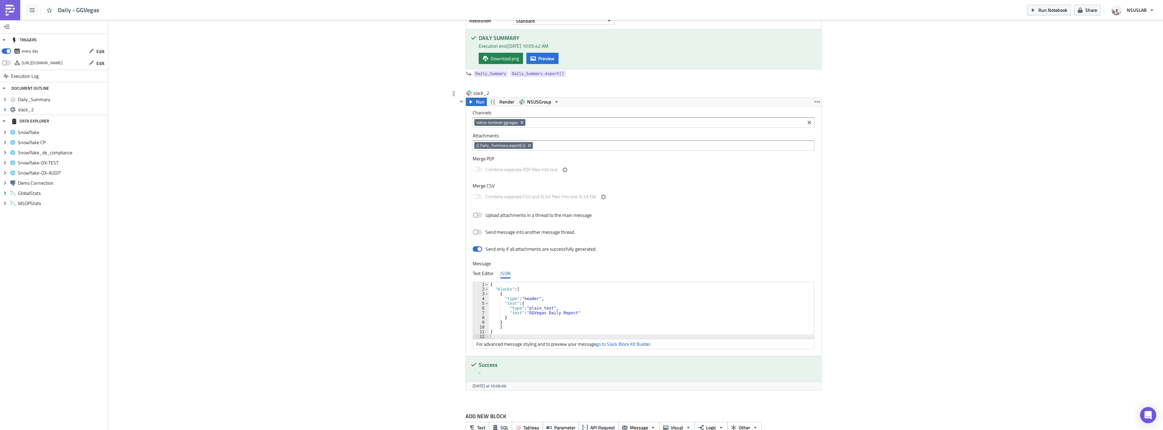
scroll to position [340, 0]
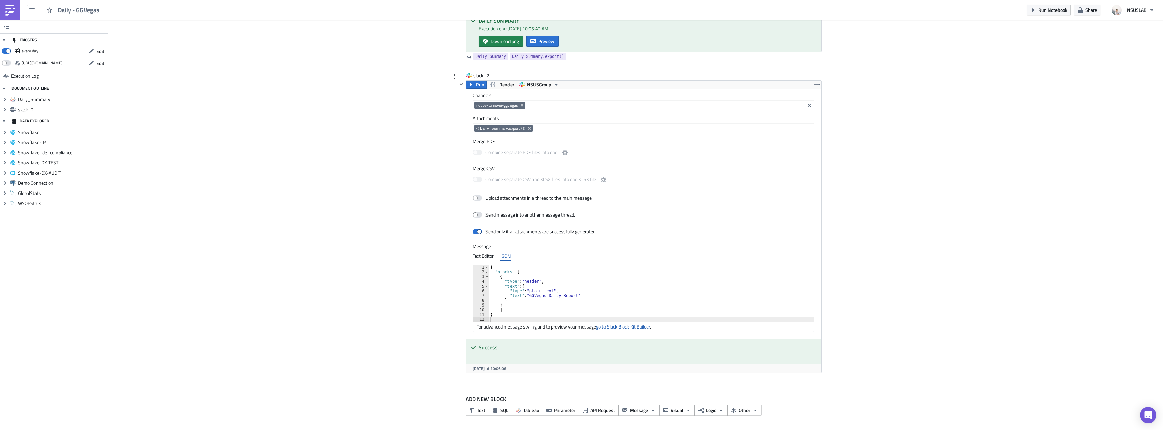
click at [563, 290] on div "{ "blocks" : [ { "type" : "header" , "text" : { "type" : "plain_text" , "text" …" at bounding box center [655, 298] width 333 height 66
type textarea "}"
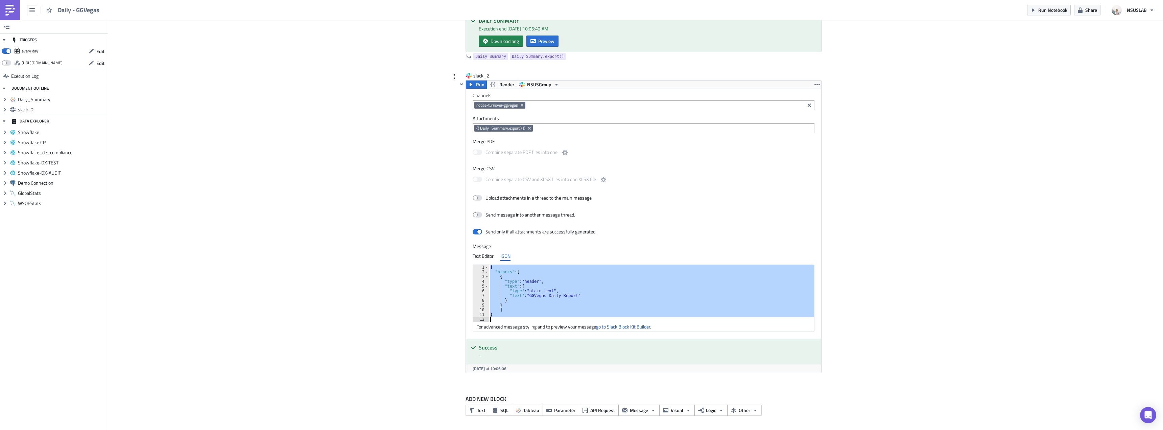
drag, startPoint x: 637, startPoint y: 255, endPoint x: 625, endPoint y: 261, distance: 13.9
click at [637, 255] on div "Text Editor JSON" at bounding box center [644, 256] width 342 height 10
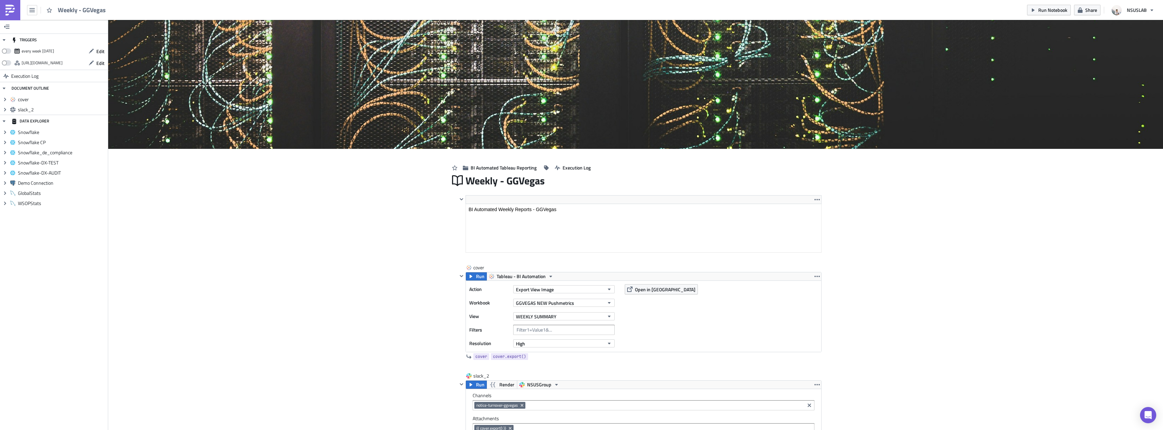
click at [3, 45] on div "TRIGGERS" at bounding box center [54, 40] width 108 height 12
click at [7, 48] on span at bounding box center [6, 50] width 9 height 5
click at [7, 48] on input "checkbox" at bounding box center [5, 49] width 4 height 4
checkbox input "true"
click at [285, 216] on div "Cover Image BI Automated Tableau Reporting Execution Log Weekly - GGVegas <p>BI…" at bounding box center [635, 358] width 1055 height 676
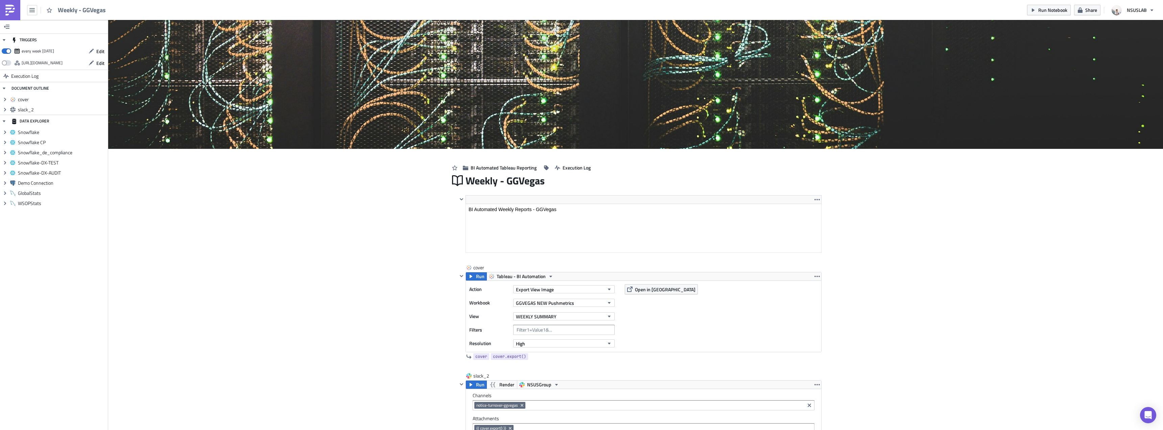
click at [289, 222] on div "Cover Image BI Automated Tableau Reporting Execution Log Weekly - GGVegas <p>BI…" at bounding box center [635, 358] width 1055 height 676
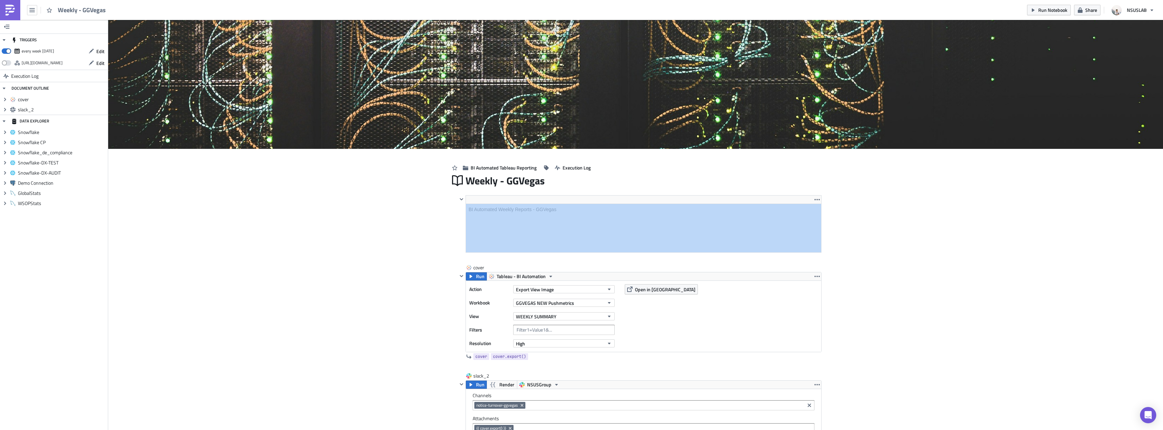
click at [289, 222] on div "Cover Image BI Automated Tableau Reporting Execution Log Weekly - GGVegas <p>BI…" at bounding box center [635, 358] width 1055 height 676
click at [1035, 10] on icon "button" at bounding box center [1032, 9] width 5 height 5
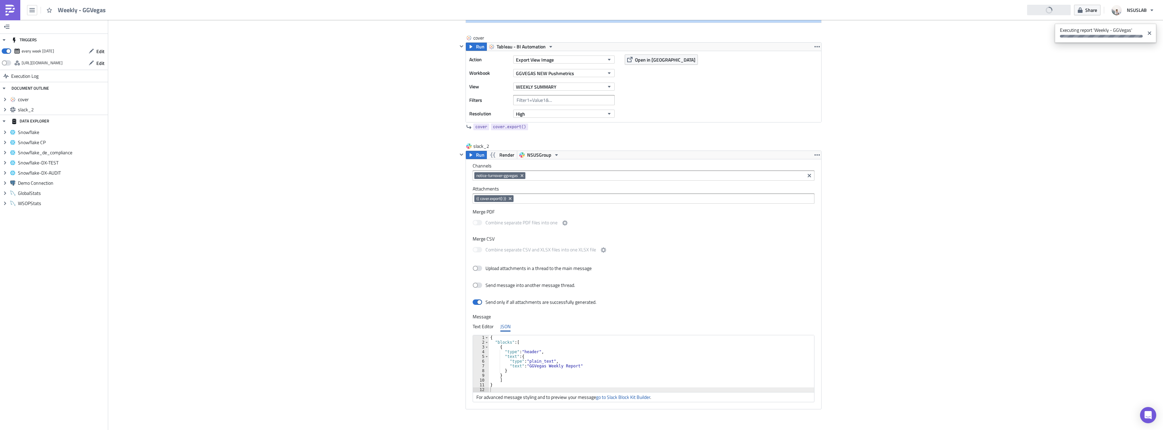
scroll to position [266, 0]
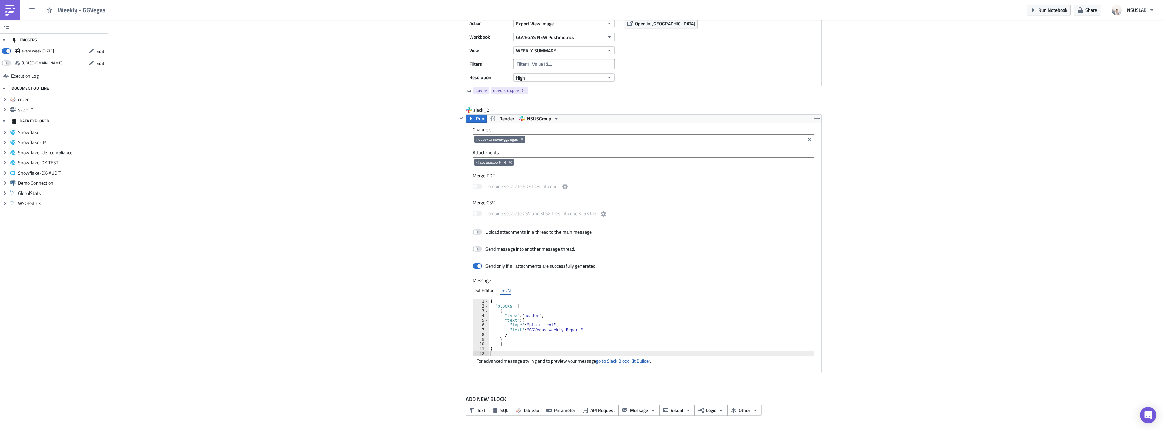
drag, startPoint x: 862, startPoint y: 123, endPoint x: 606, endPoint y: 2, distance: 283.5
click at [860, 123] on div "Cover Image BI Automated Tableau Reporting Execution Log Weekly - GGVegas <p>BI…" at bounding box center [635, 92] width 1055 height 676
